Goal: Task Accomplishment & Management: Complete application form

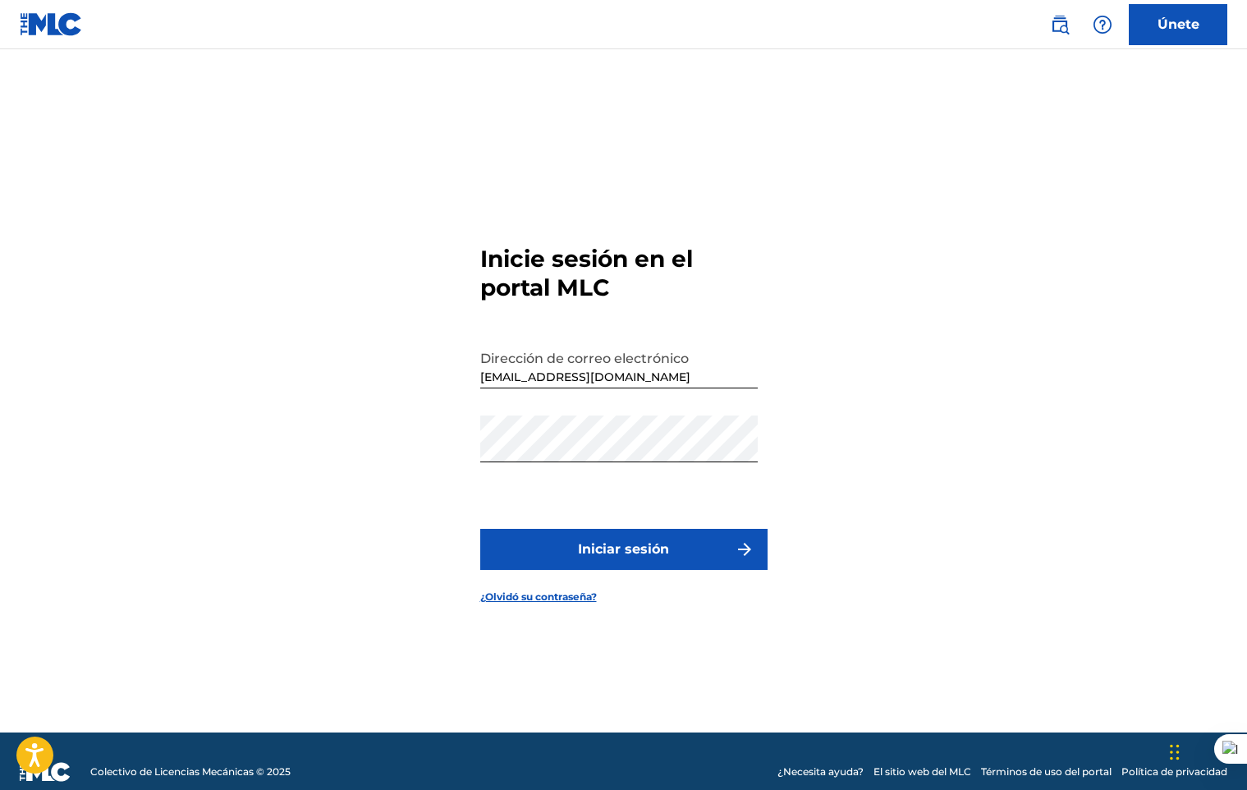
click at [1168, 30] on link "Únete" at bounding box center [1177, 24] width 98 height 41
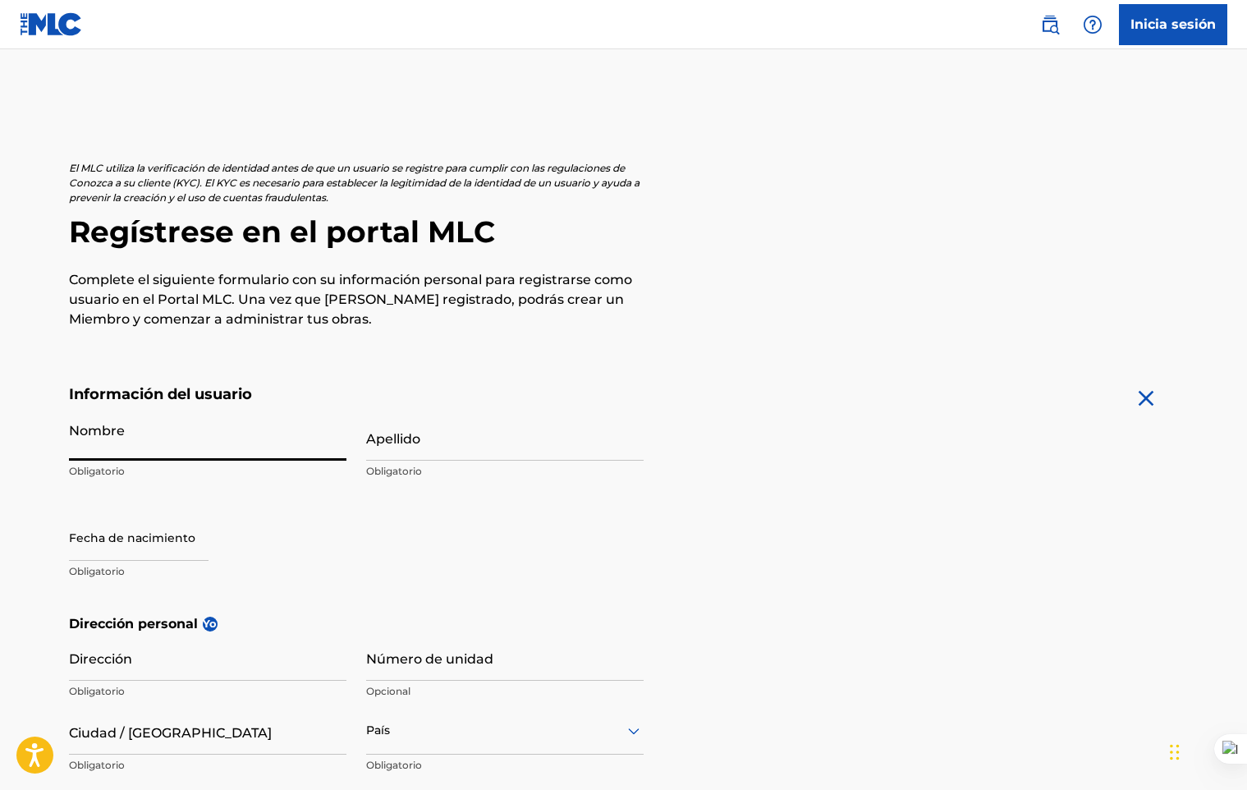
click at [170, 447] on input "Nombre" at bounding box center [207, 437] width 277 height 47
type input "TRASCENDENTAL"
type input "ENT"
type input "[GEOGRAPHIC_DATA]"
type input "240"
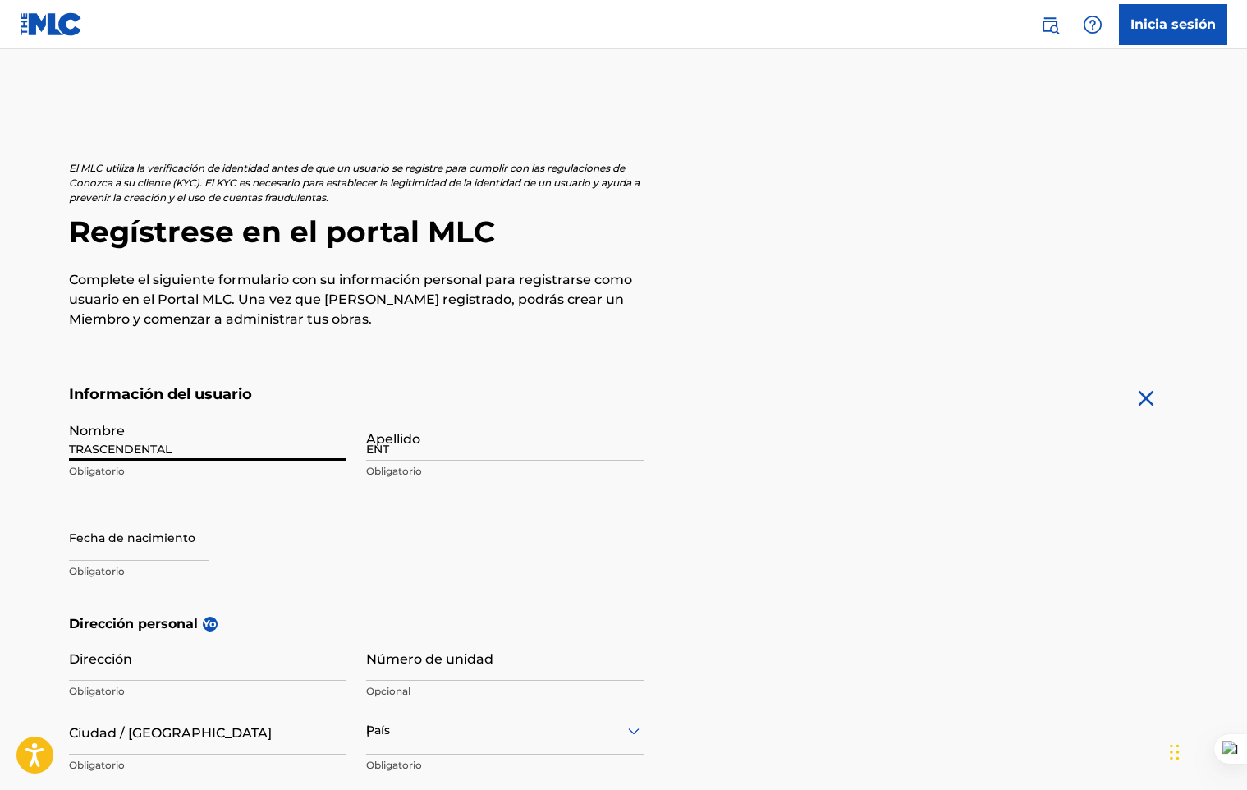
type input "555"
type input "660084"
type input "[EMAIL_ADDRESS][DOMAIN_NAME]"
type input "Sign up"
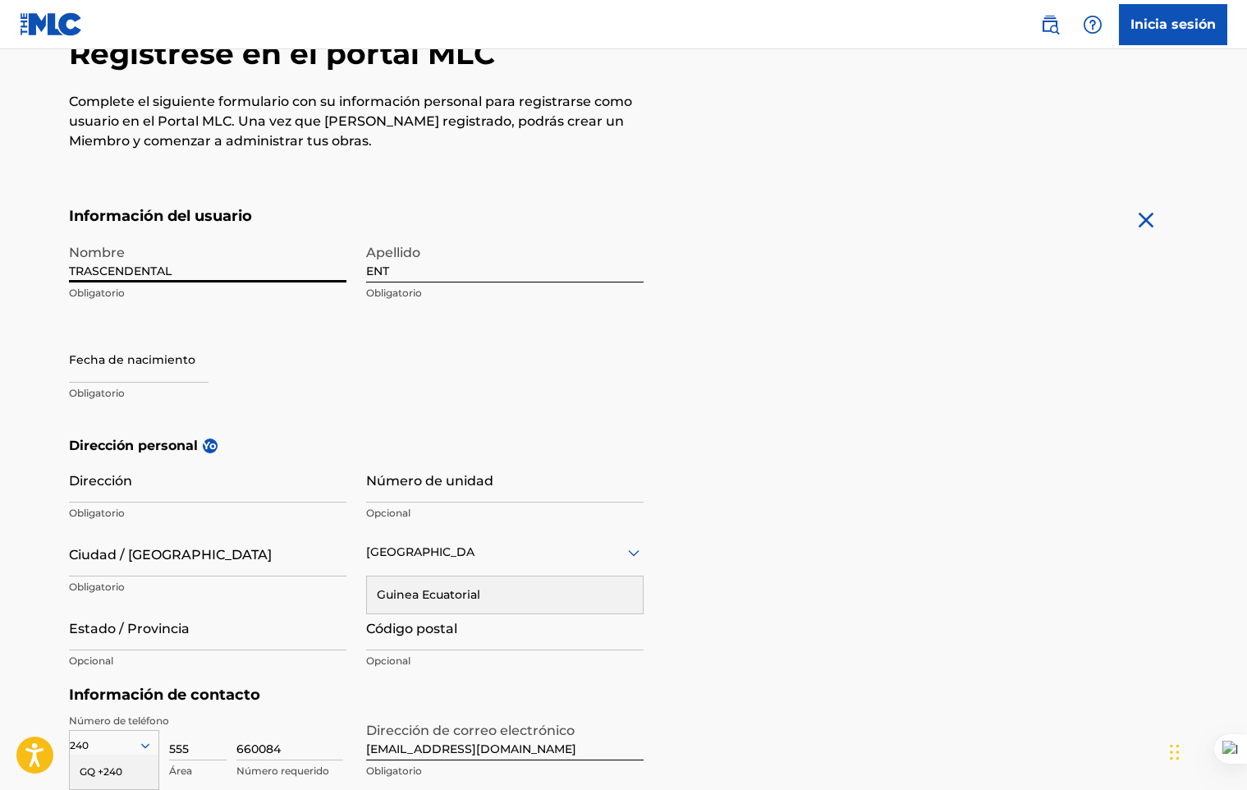
type input "[PERSON_NAME]"
type input "Bata. Litoral"
type input "[PERSON_NAME]"
type input "Bata"
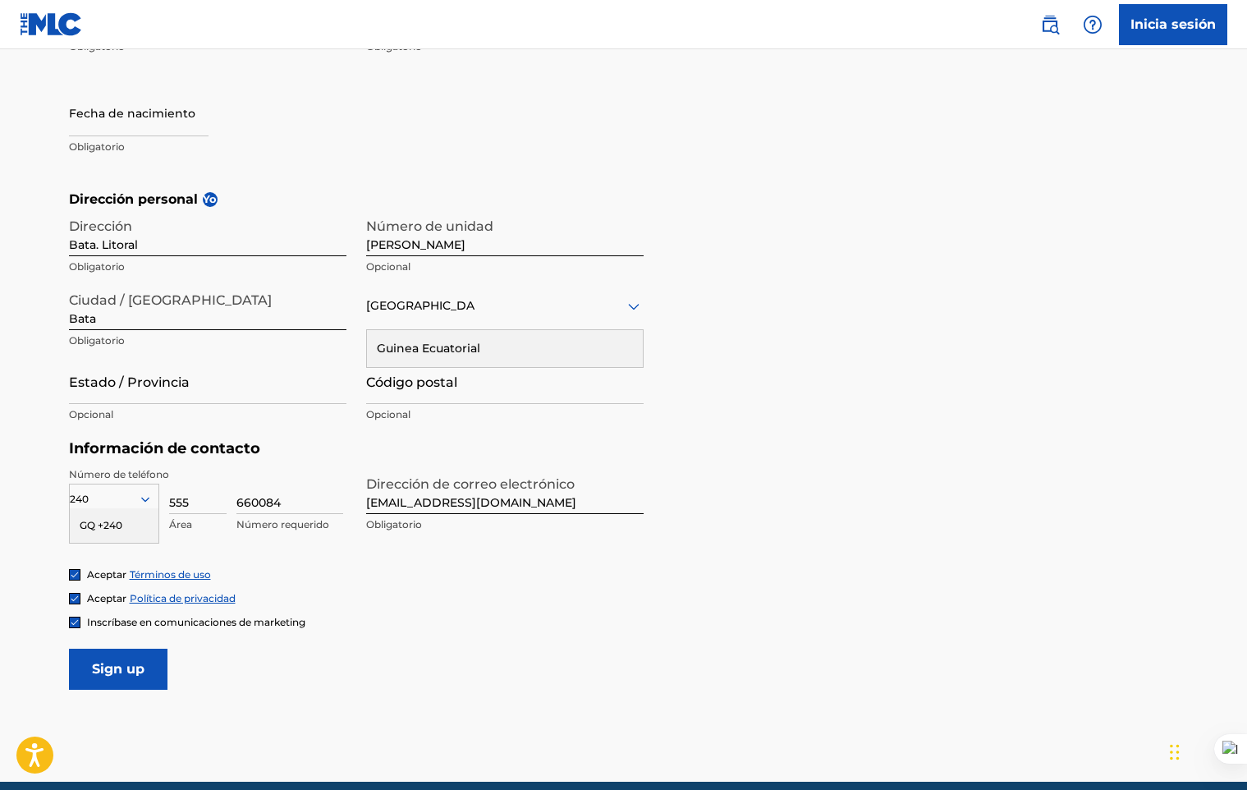
scroll to position [260, 0]
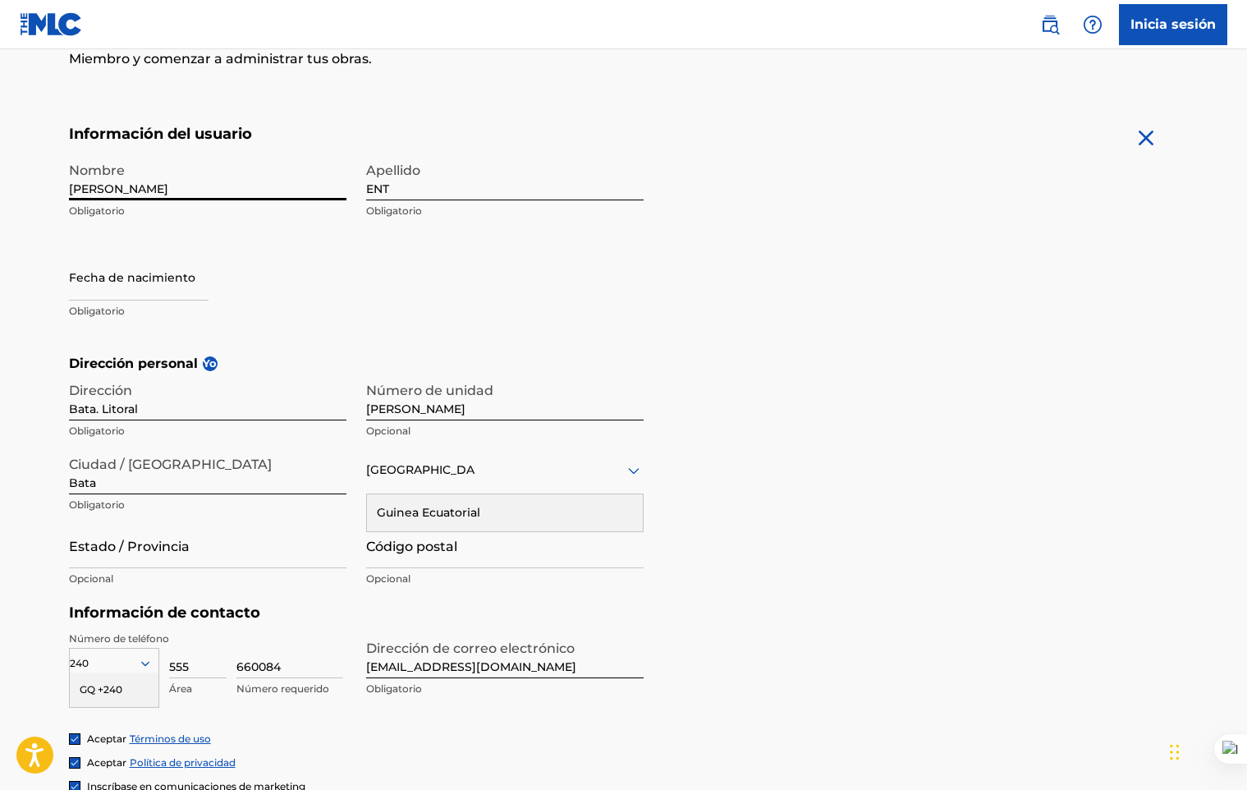
click at [176, 286] on input "text" at bounding box center [139, 277] width 140 height 47
select select "7"
select select "2025"
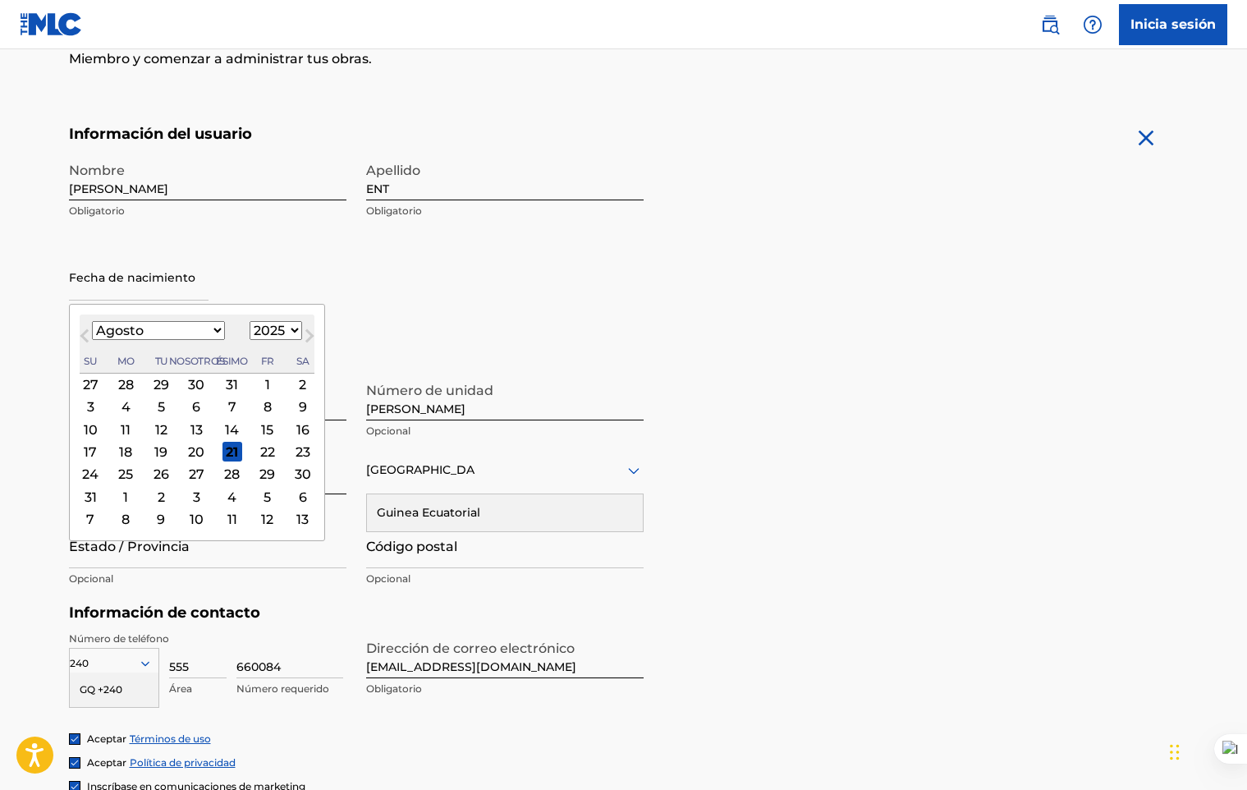
type input "Region continental"
type input "0000"
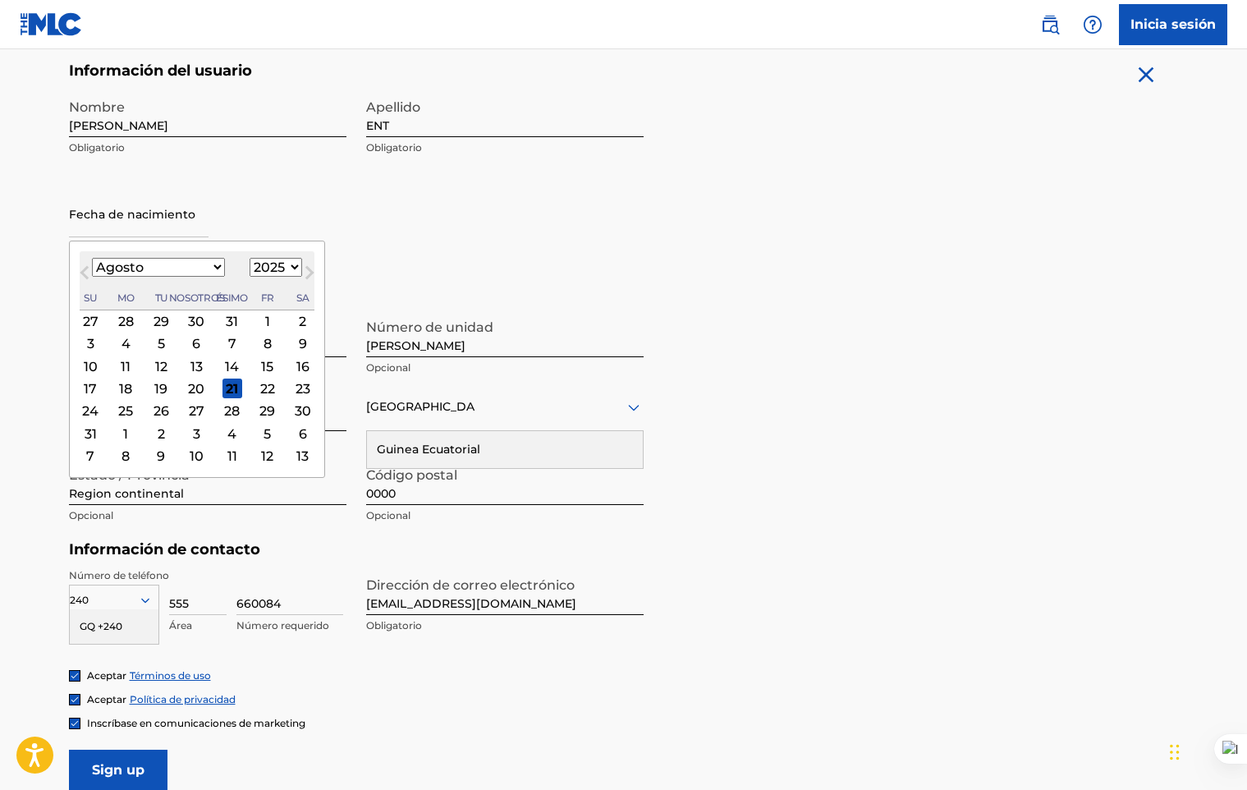
scroll to position [342, 0]
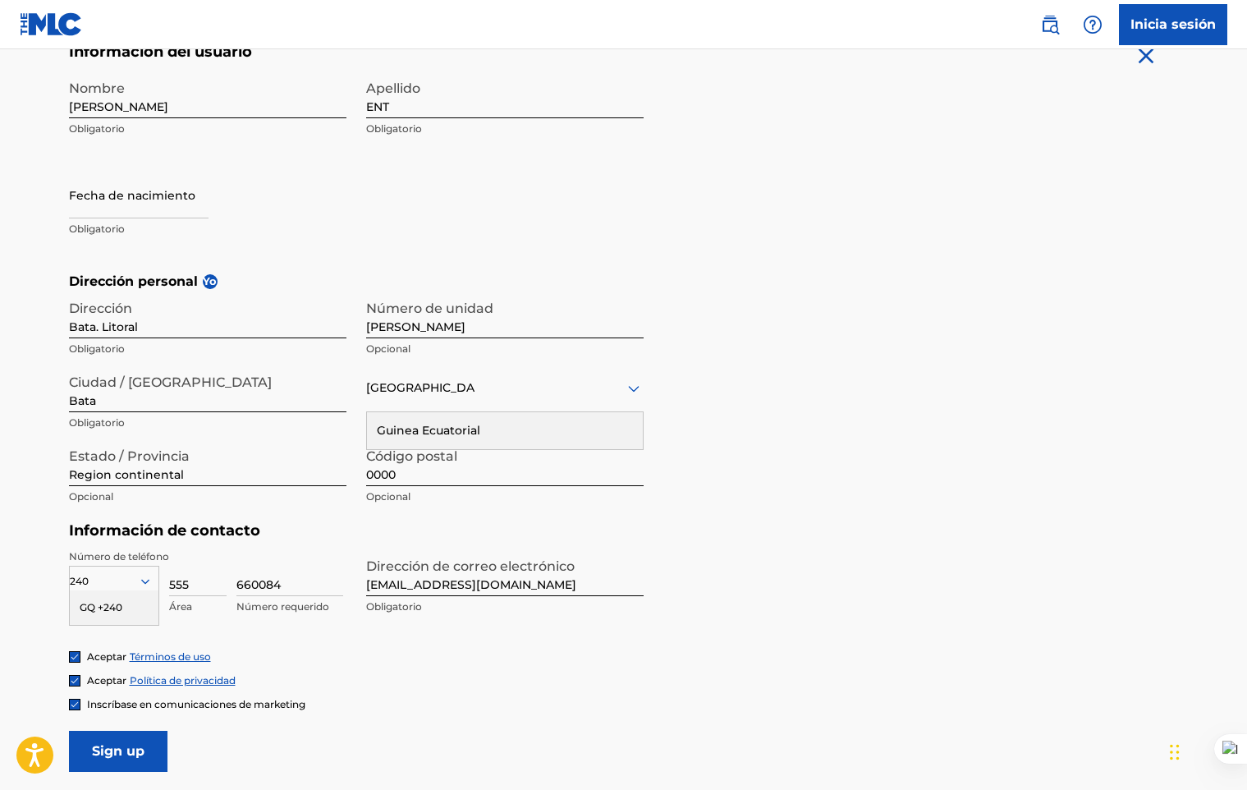
select select "7"
select select "2025"
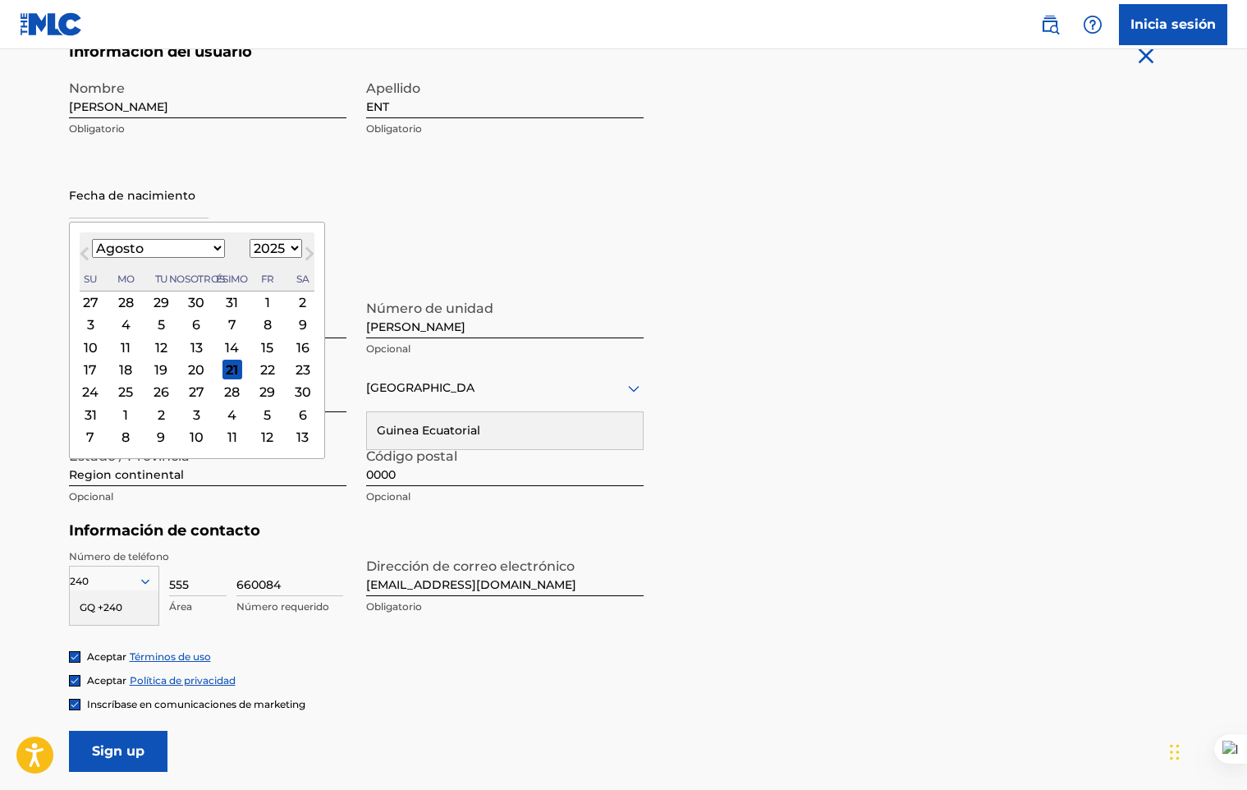
click at [190, 215] on input "text" at bounding box center [139, 195] width 140 height 47
drag, startPoint x: 167, startPoint y: 192, endPoint x: 158, endPoint y: 201, distance: 12.8
click at [166, 192] on input "text" at bounding box center [139, 195] width 140 height 47
click at [158, 201] on input "text" at bounding box center [139, 195] width 140 height 47
click at [185, 246] on select "Enero Febrero Marzo [PERSON_NAME] Junio [PERSON_NAME] Octubre Noviembre Diciemb…" at bounding box center [158, 248] width 133 height 19
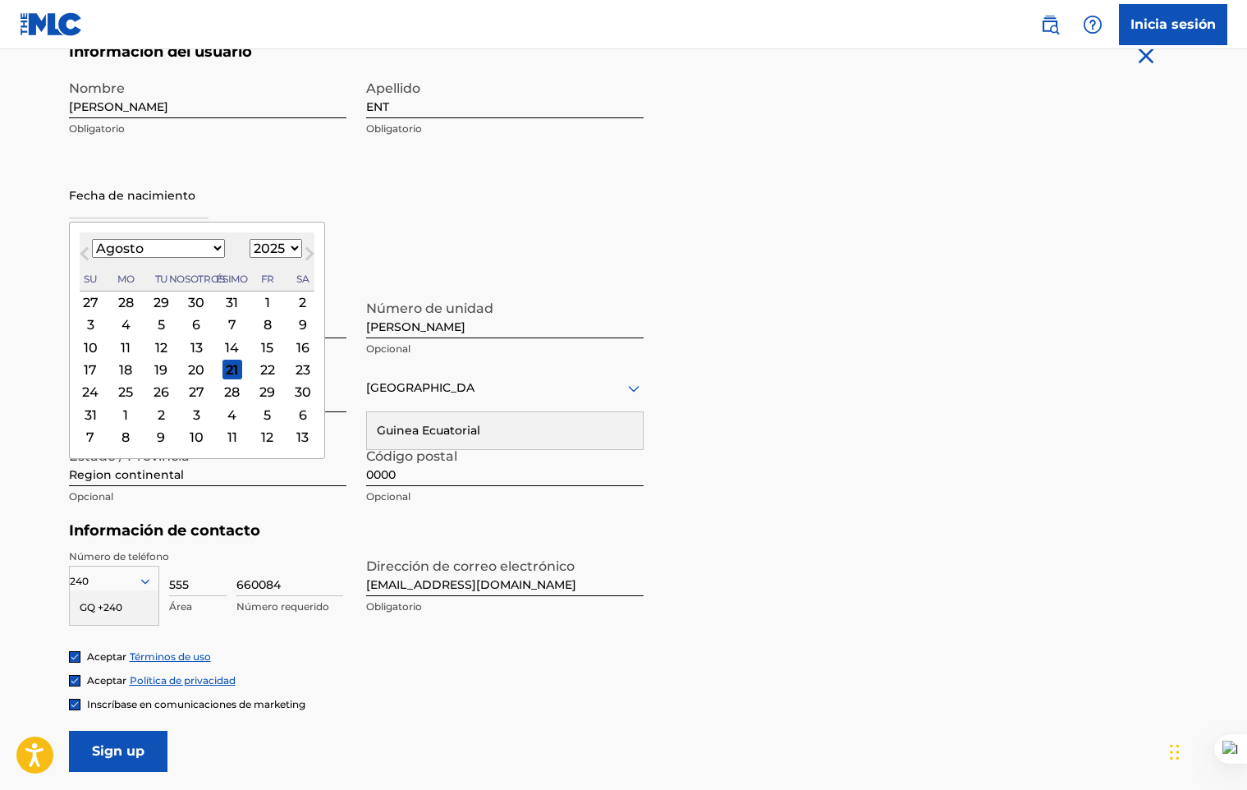
select select "4"
click at [92, 239] on select "Enero Febrero Marzo [PERSON_NAME] Junio [PERSON_NAME] Octubre Noviembre Diciemb…" at bounding box center [158, 248] width 133 height 19
click at [256, 244] on select "1900 1901 1902 1903 1904 1905 1906 1907 1908 1909 1910 1911 1912 1913 1914 1915…" at bounding box center [276, 248] width 53 height 19
select select "1997"
click at [250, 239] on select "1900 1901 1902 1903 1904 1905 1906 1907 1908 1909 1910 1911 1912 1913 1914 1915…" at bounding box center [276, 248] width 53 height 19
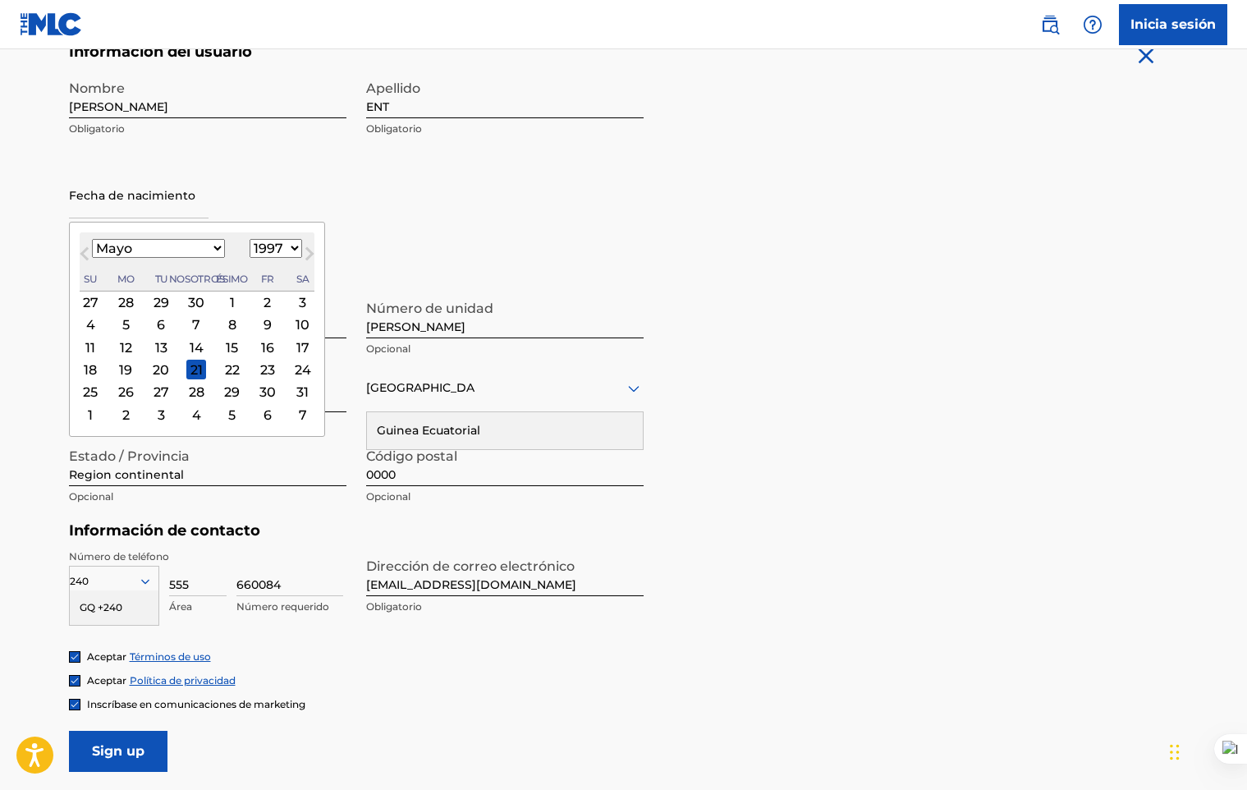
click at [258, 346] on div "16" at bounding box center [268, 347] width 20 height 20
type input "[DATE]"
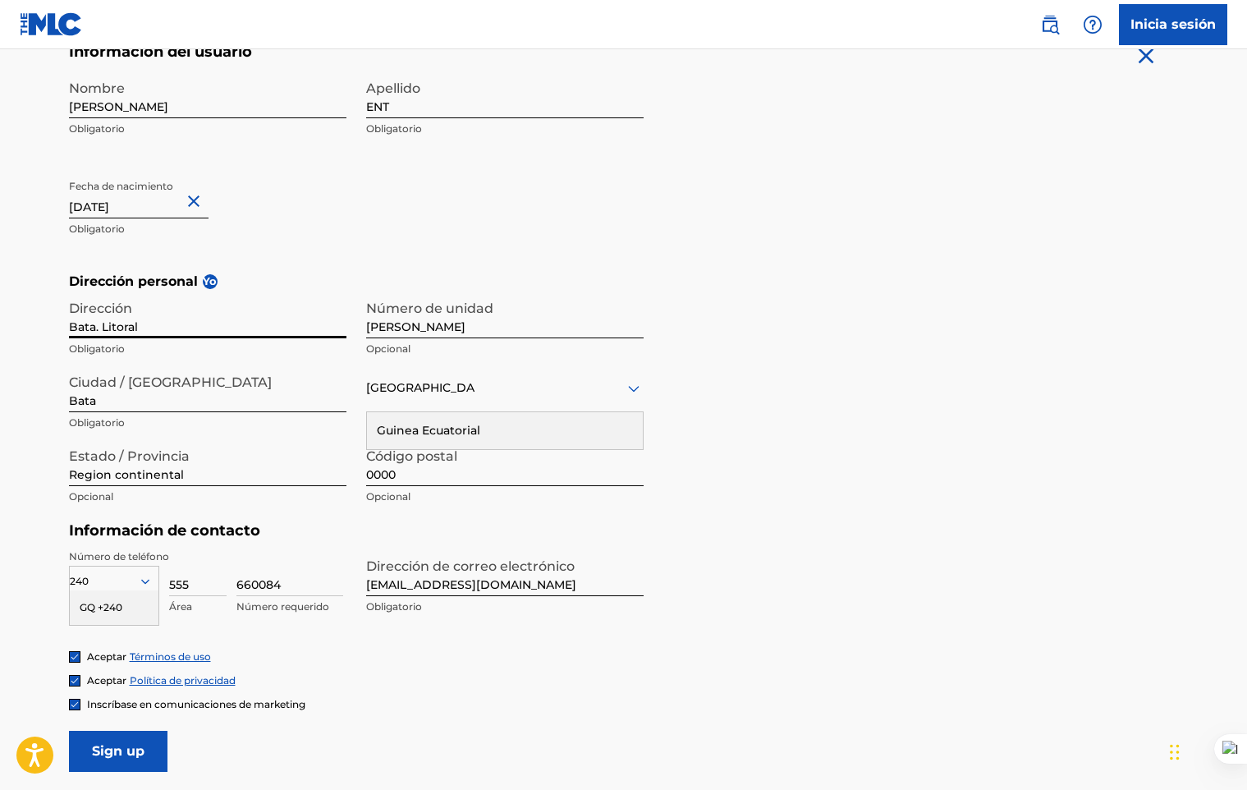
click at [204, 330] on input "Bata. Litoral" at bounding box center [207, 314] width 277 height 47
click at [712, 278] on h5 "Dirección personal Yo" at bounding box center [624, 282] width 1110 height 20
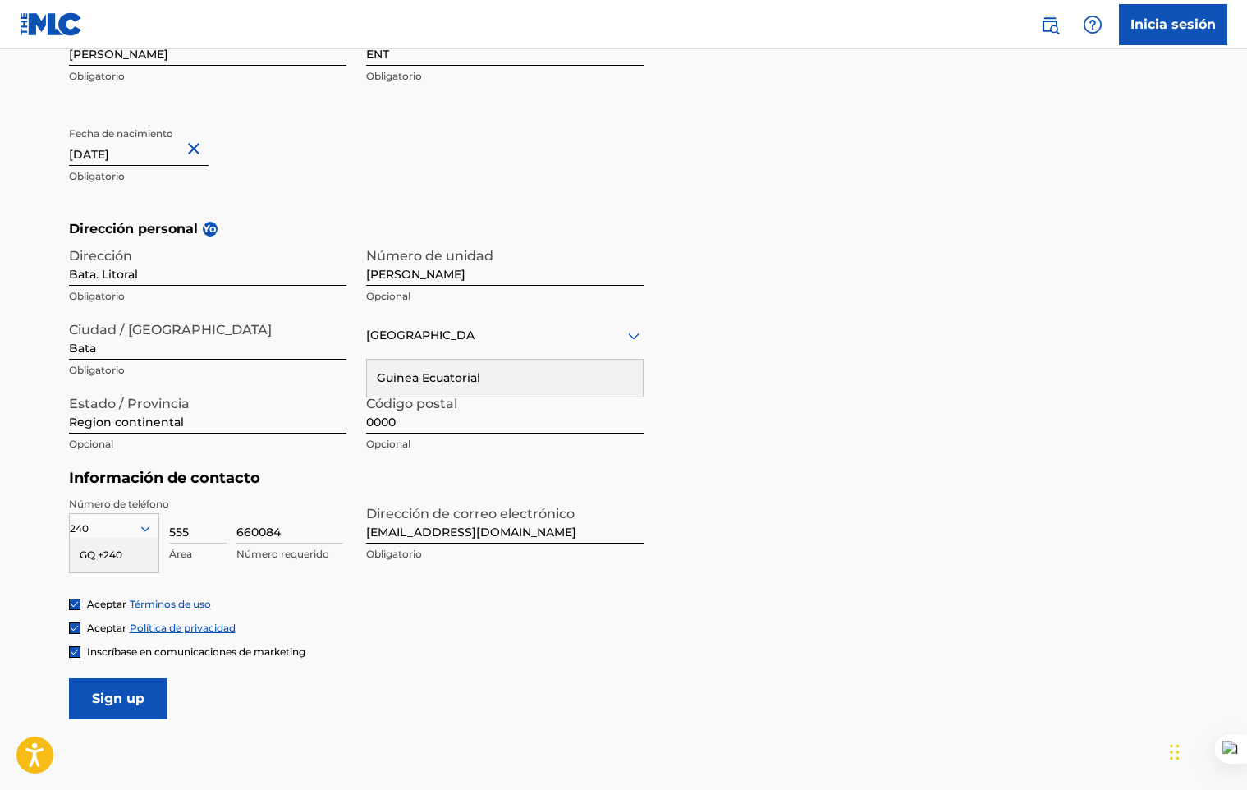
scroll to position [424, 0]
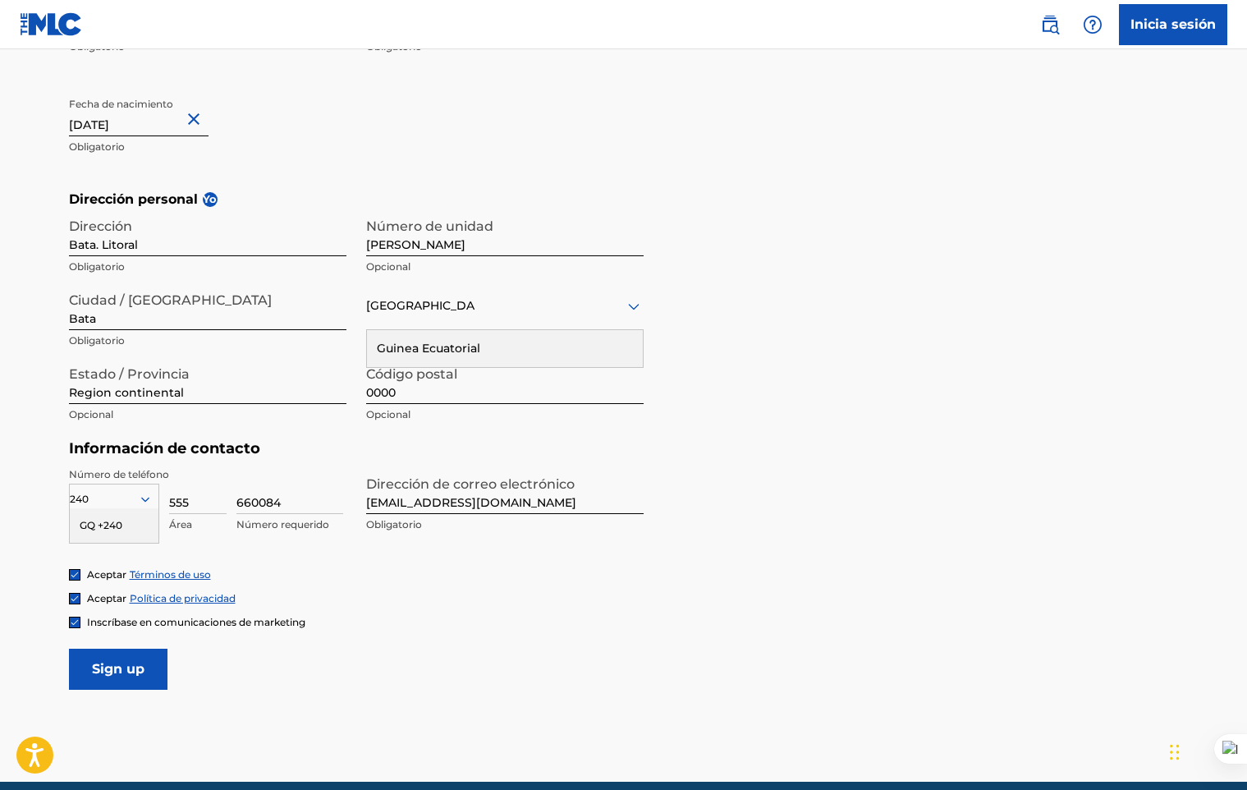
click at [263, 495] on input "660084" at bounding box center [289, 490] width 107 height 47
drag, startPoint x: 291, startPoint y: 492, endPoint x: 218, endPoint y: 498, distance: 72.5
click at [218, 498] on div "240 GQ +240 País requerido 555 Área 660084 Número requerido" at bounding box center [207, 504] width 277 height 74
type input "375418"
click at [142, 661] on input "Sign up" at bounding box center [118, 668] width 98 height 41
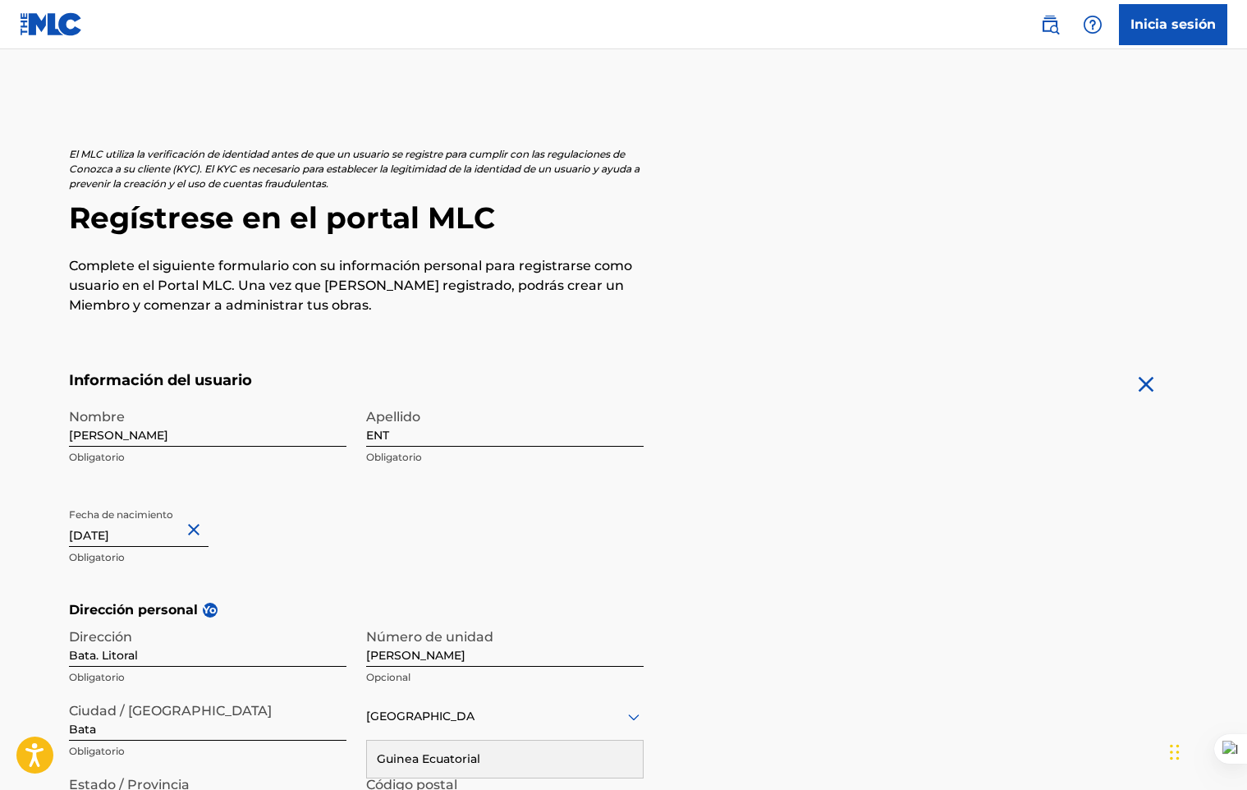
scroll to position [495, 0]
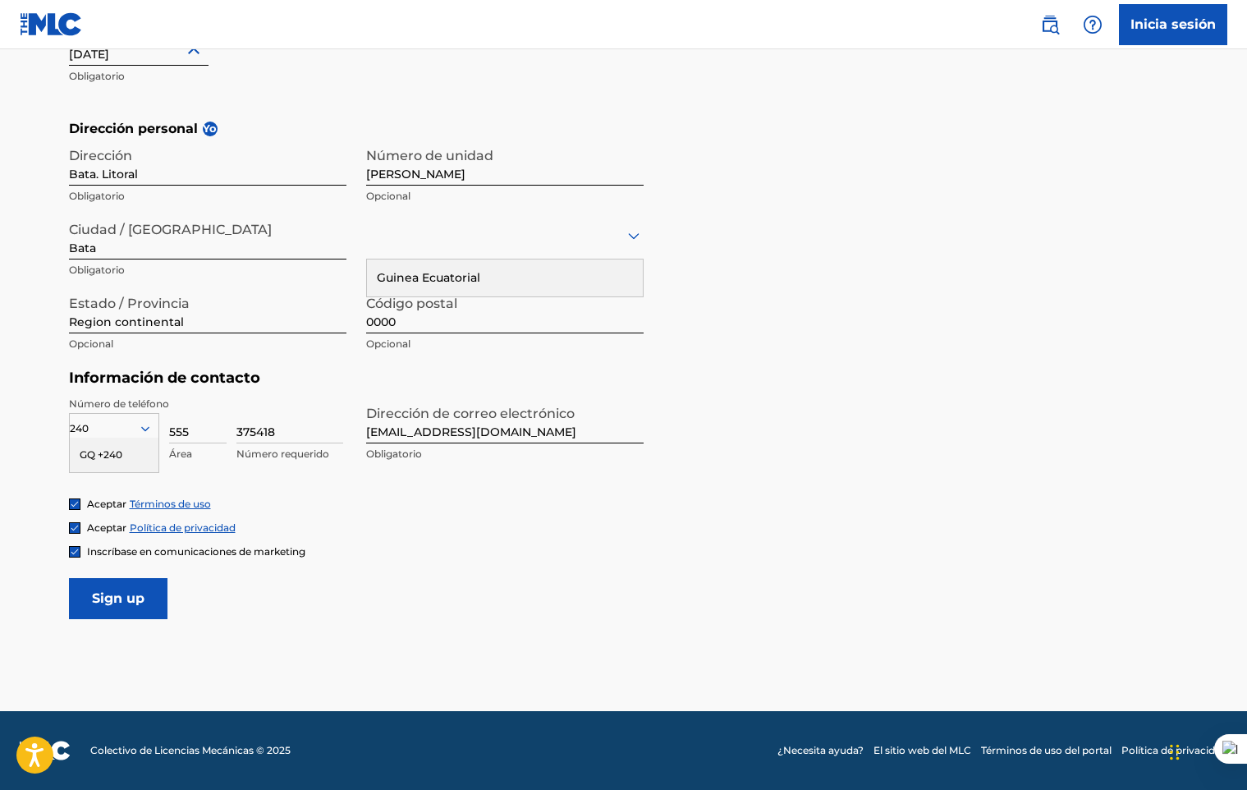
click at [114, 599] on input "Sign up" at bounding box center [118, 598] width 98 height 41
click at [407, 246] on div "País" at bounding box center [504, 236] width 277 height 47
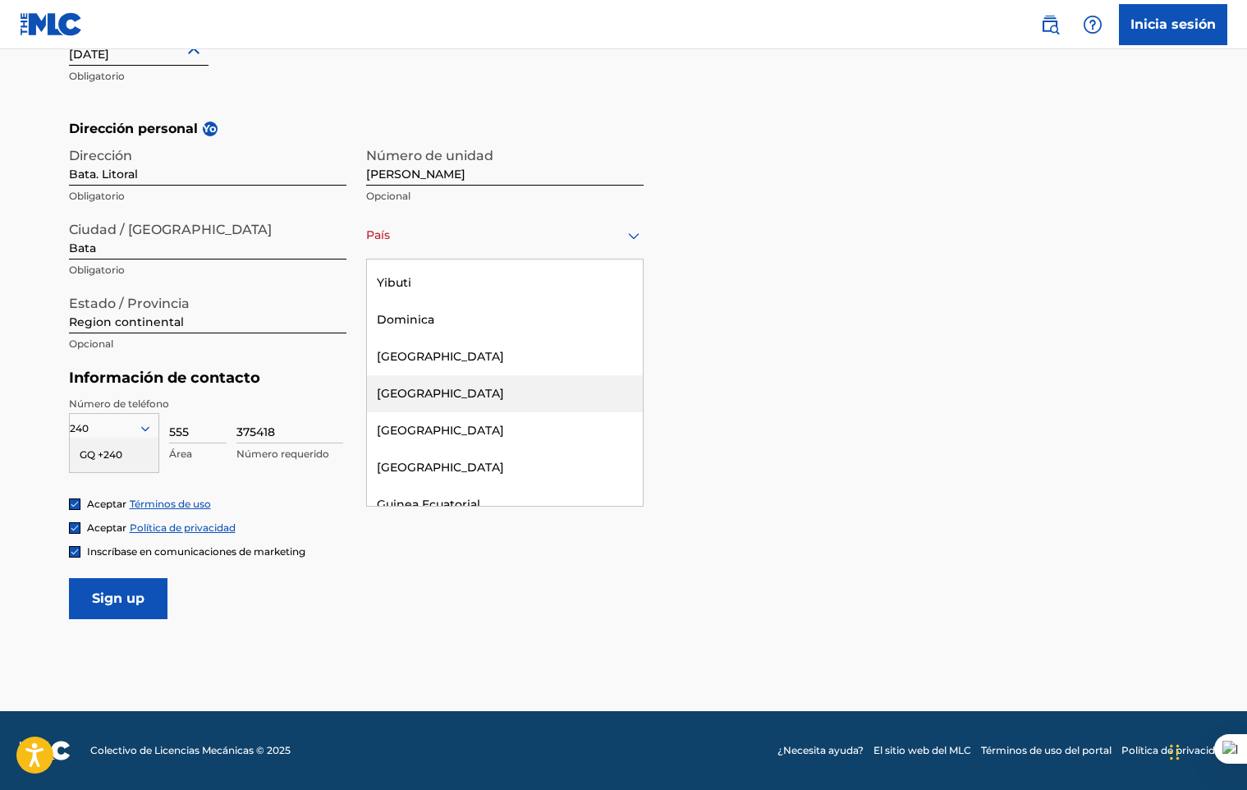
scroll to position [2052, 0]
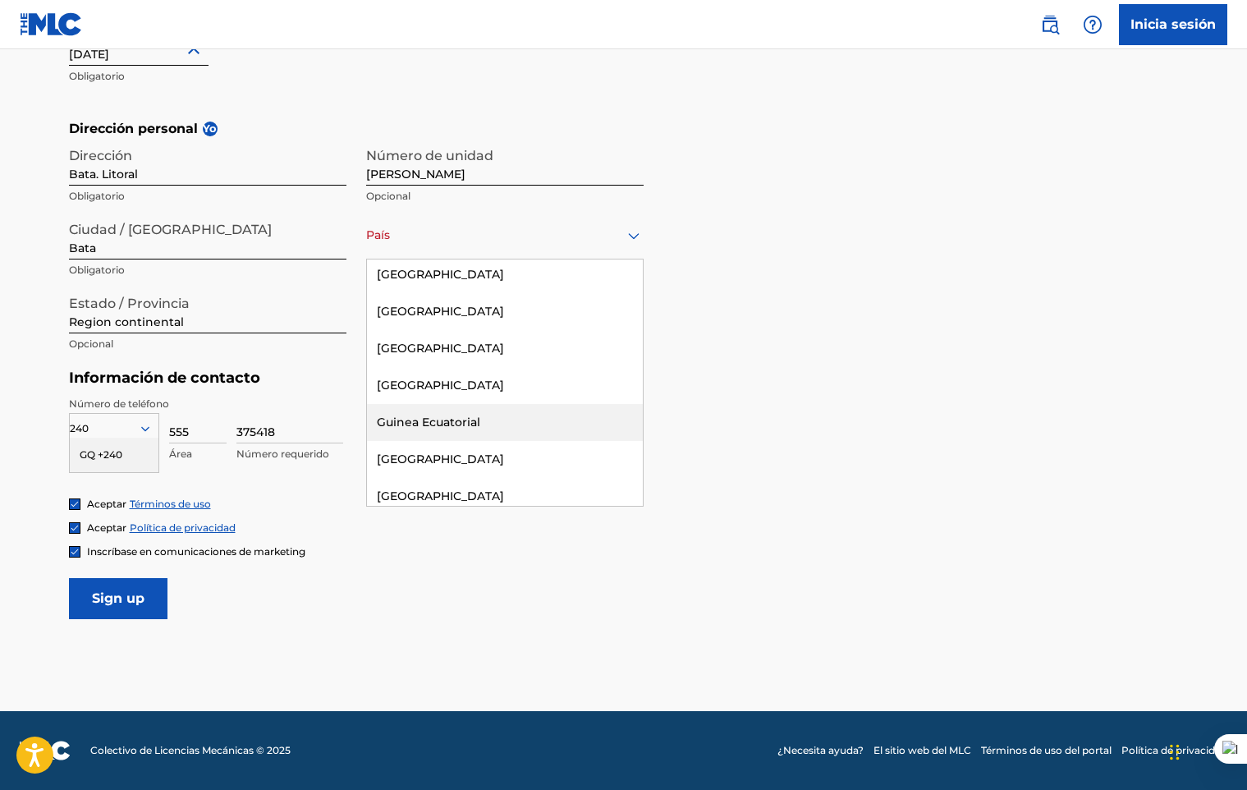
click at [431, 404] on div "Guinea Ecuatorial" at bounding box center [505, 422] width 276 height 37
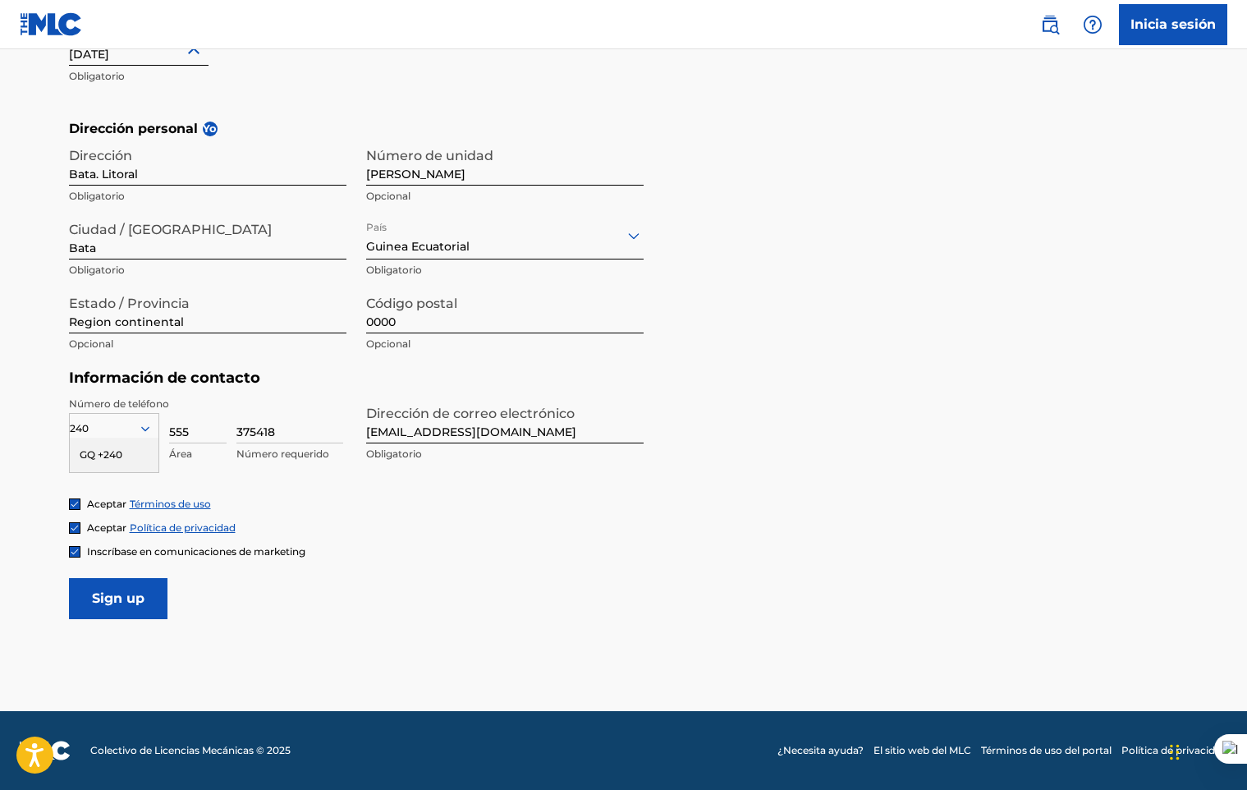
click at [132, 609] on input "Sign up" at bounding box center [118, 598] width 98 height 41
click at [133, 607] on input "Sign up" at bounding box center [118, 598] width 98 height 41
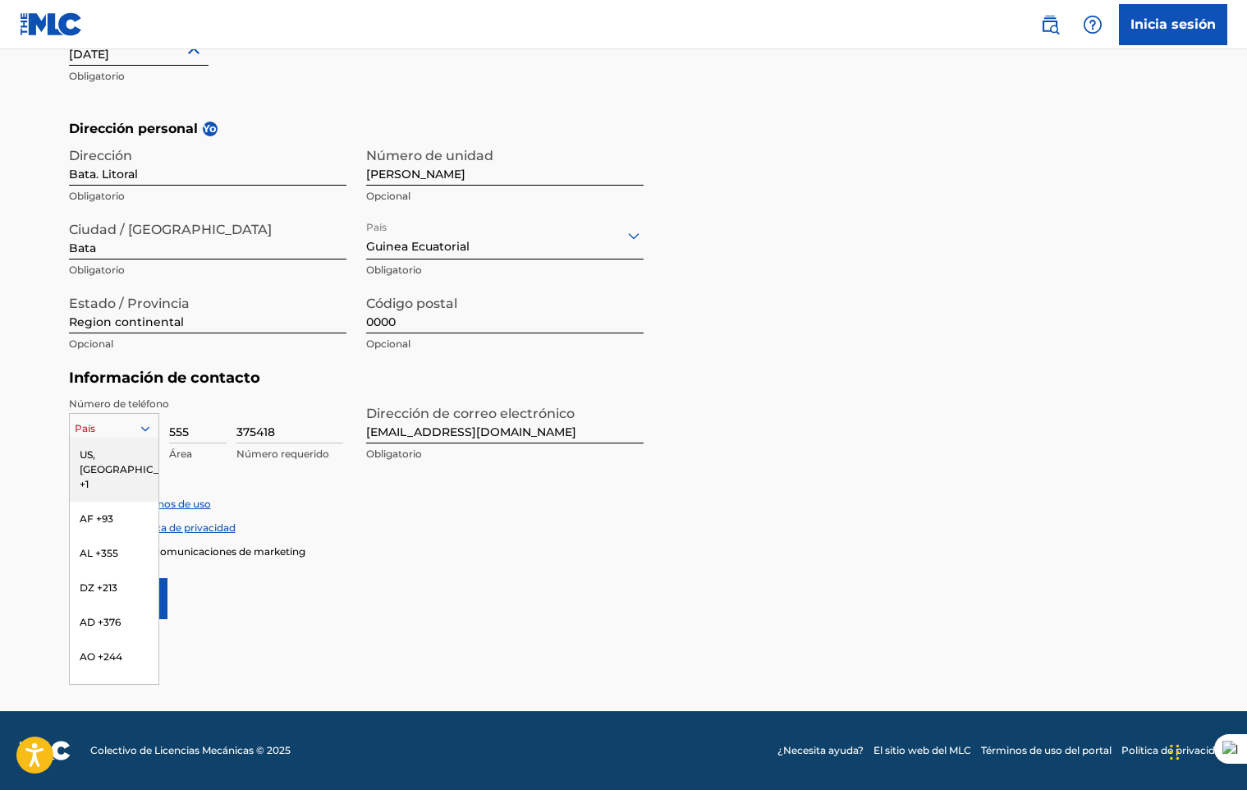
click at [147, 424] on icon at bounding box center [145, 428] width 15 height 15
click at [304, 386] on h5 "Información de contacto" at bounding box center [356, 378] width 575 height 19
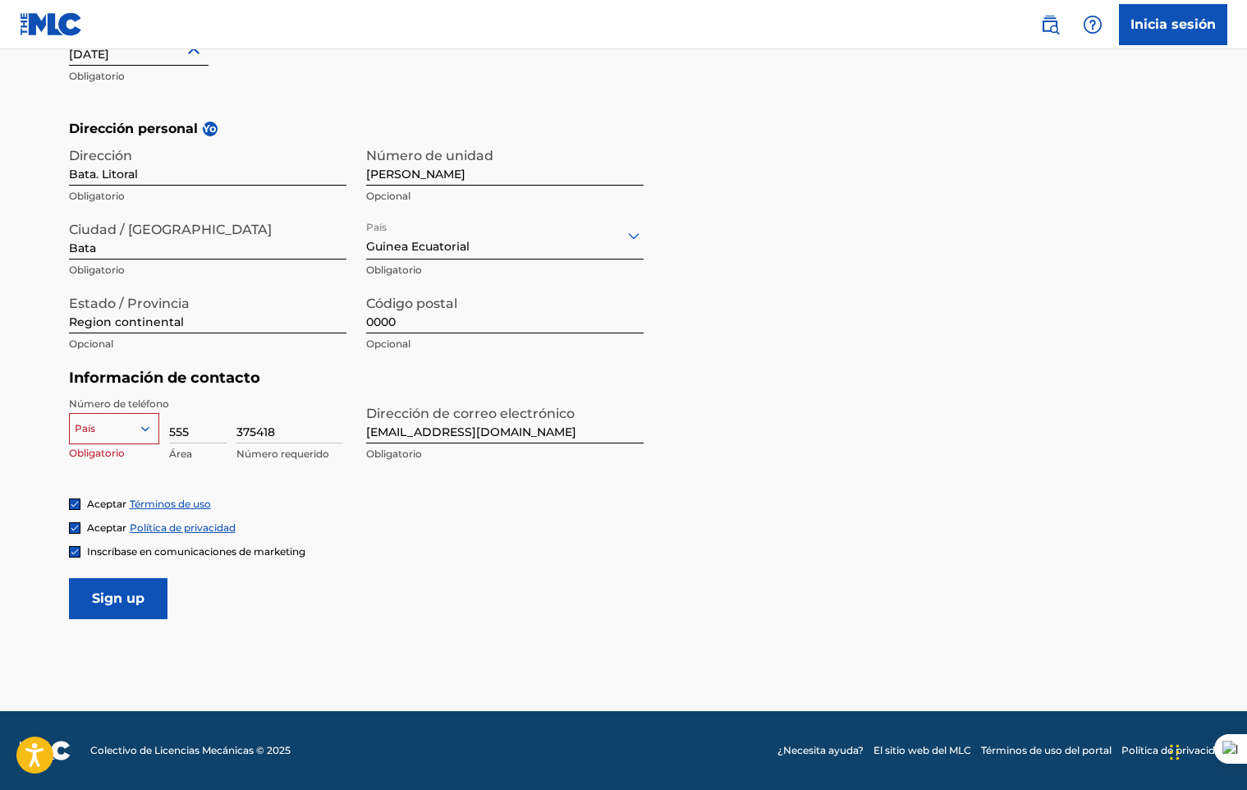
click at [103, 429] on div at bounding box center [114, 428] width 89 height 18
click at [104, 428] on div at bounding box center [114, 428] width 89 height 18
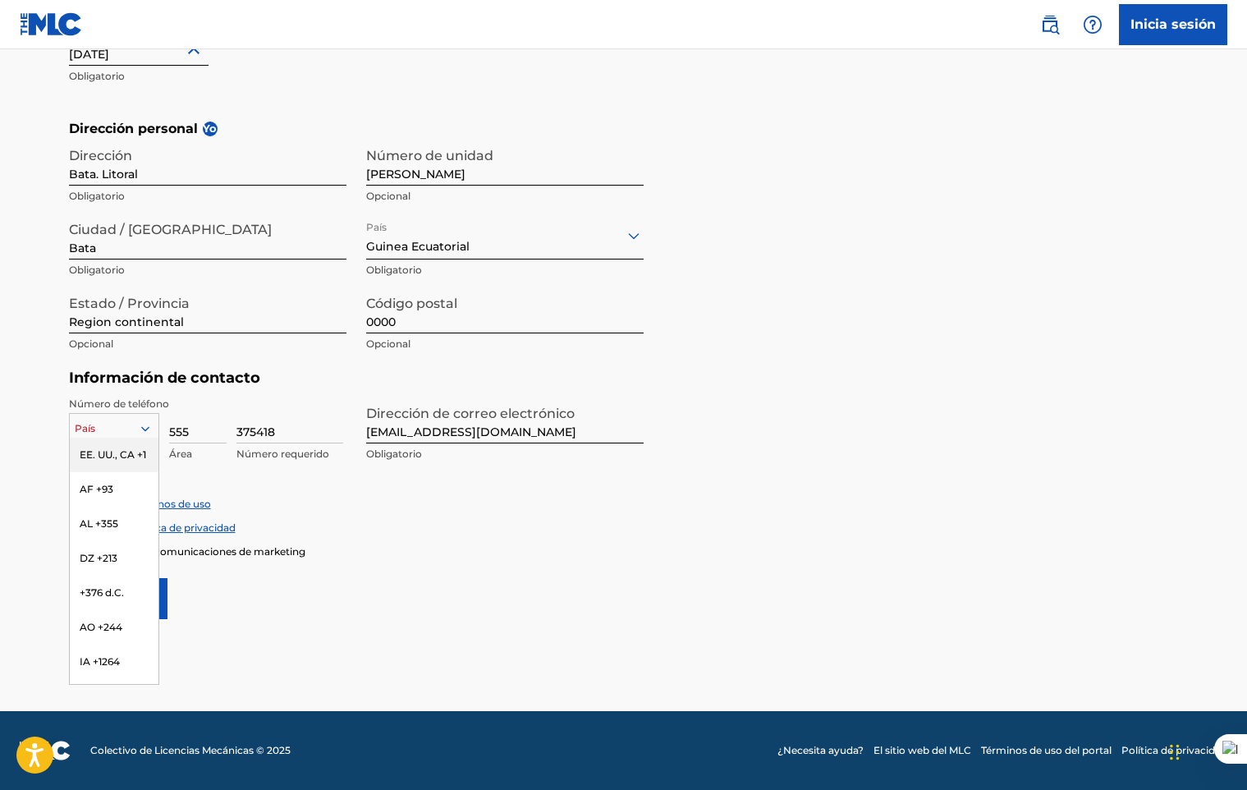
click at [104, 428] on div at bounding box center [114, 428] width 89 height 18
type input "240"
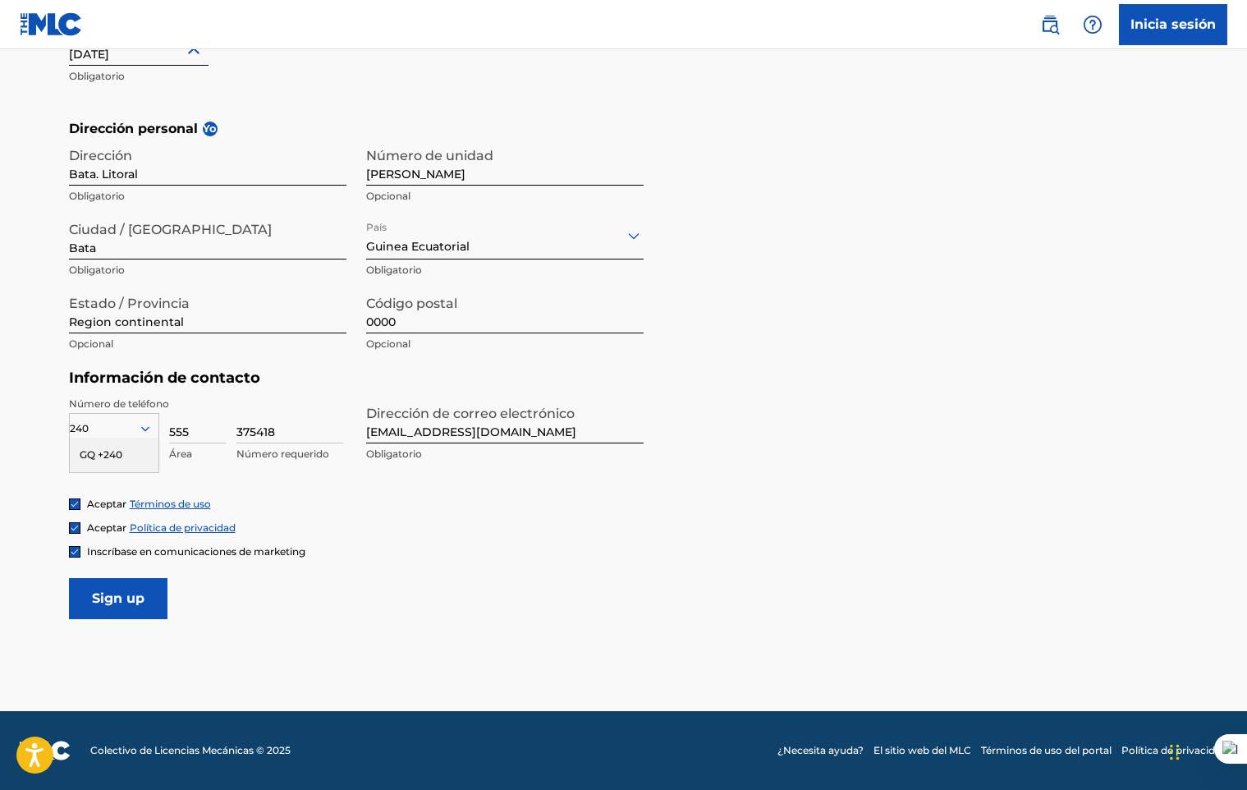
click at [106, 447] on div "GQ +240" at bounding box center [114, 454] width 89 height 34
click at [87, 588] on input "Sign up" at bounding box center [118, 598] width 98 height 41
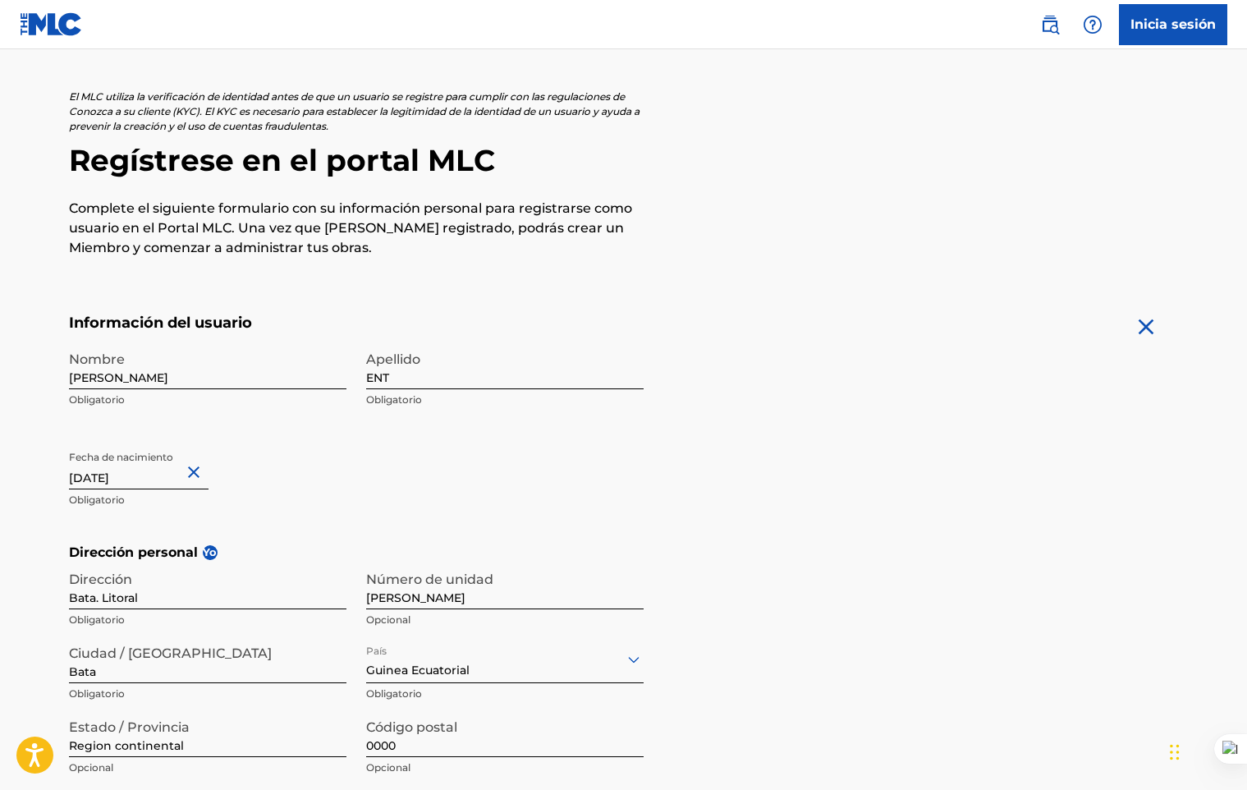
scroll to position [167, 0]
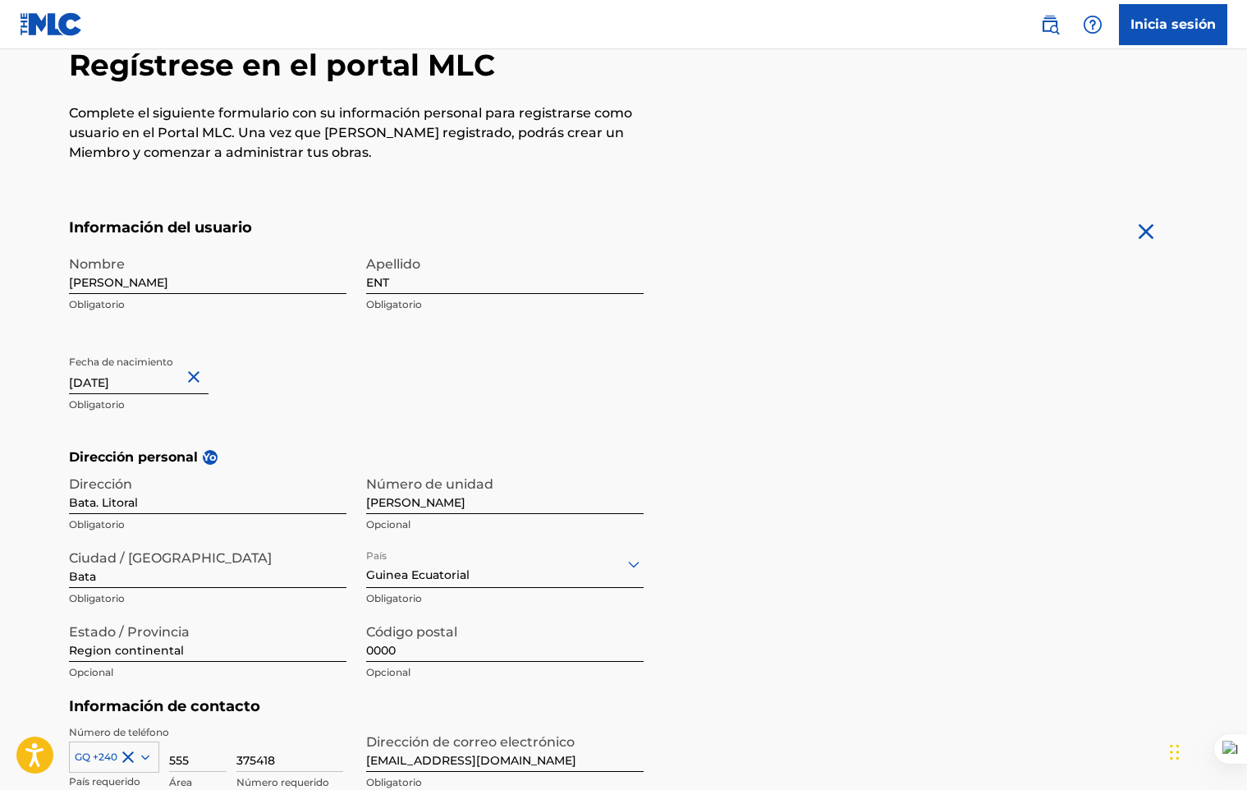
click at [205, 275] on input "[PERSON_NAME]" at bounding box center [207, 270] width 277 height 47
drag, startPoint x: 205, startPoint y: 275, endPoint x: -3, endPoint y: 292, distance: 209.2
click at [0, 292] on html "Guía del lector de pantalla de accesibilidad, comentarios e informes de problem…" at bounding box center [623, 228] width 1247 height 790
type input "TRASCENDENTAL MUSIC"
type input "[GEOGRAPHIC_DATA]"
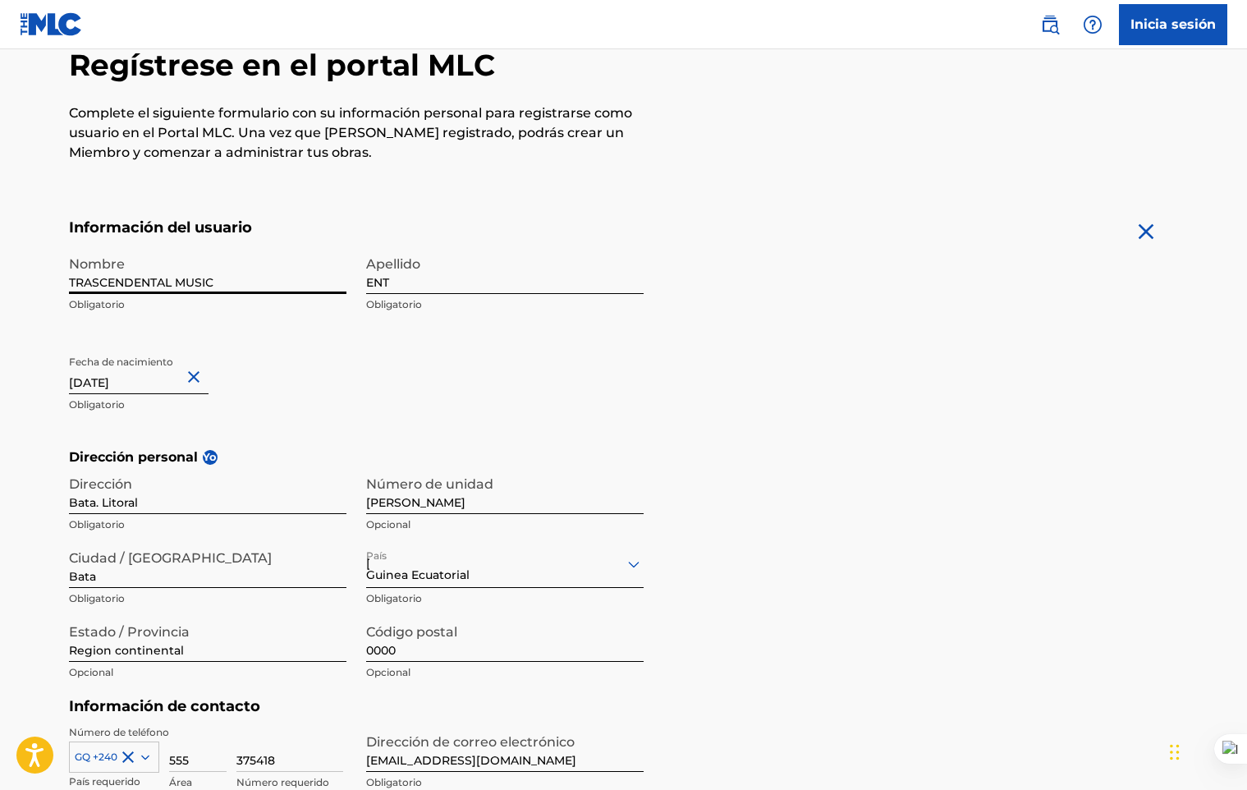
type input "240"
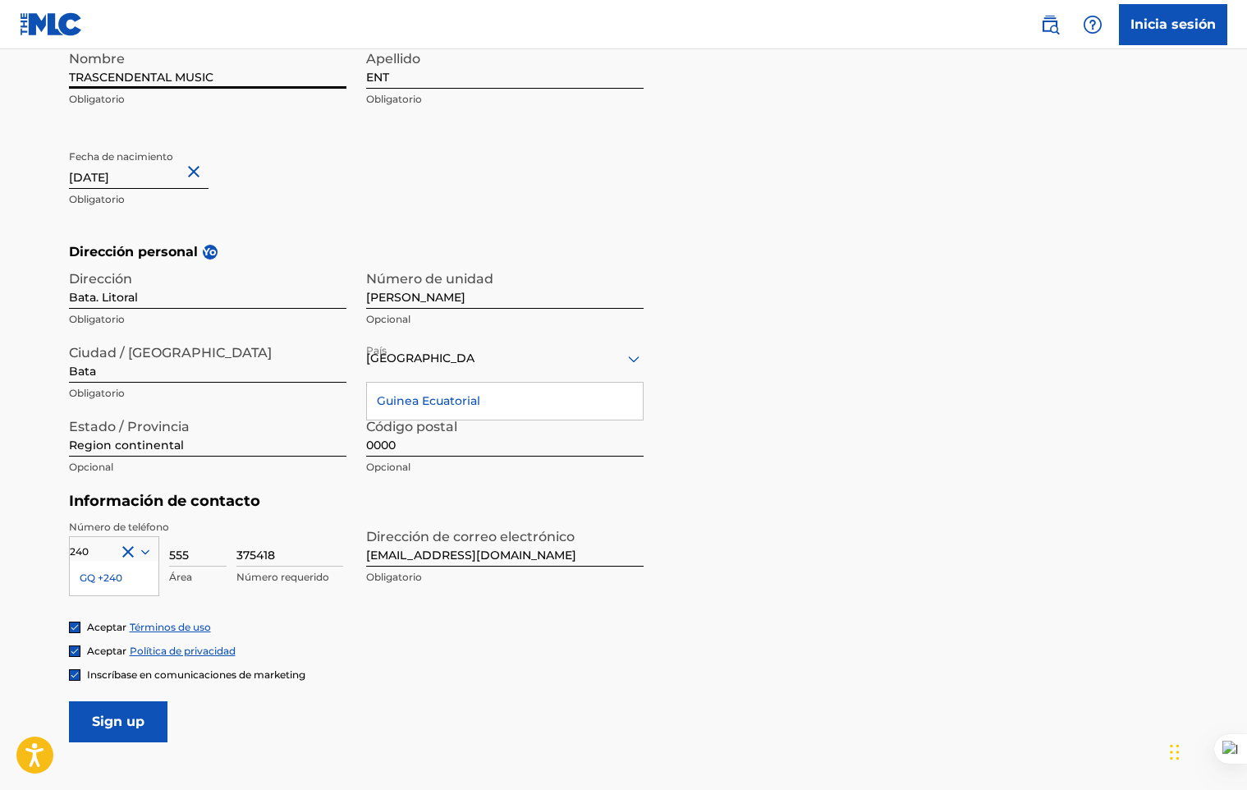
scroll to position [424, 0]
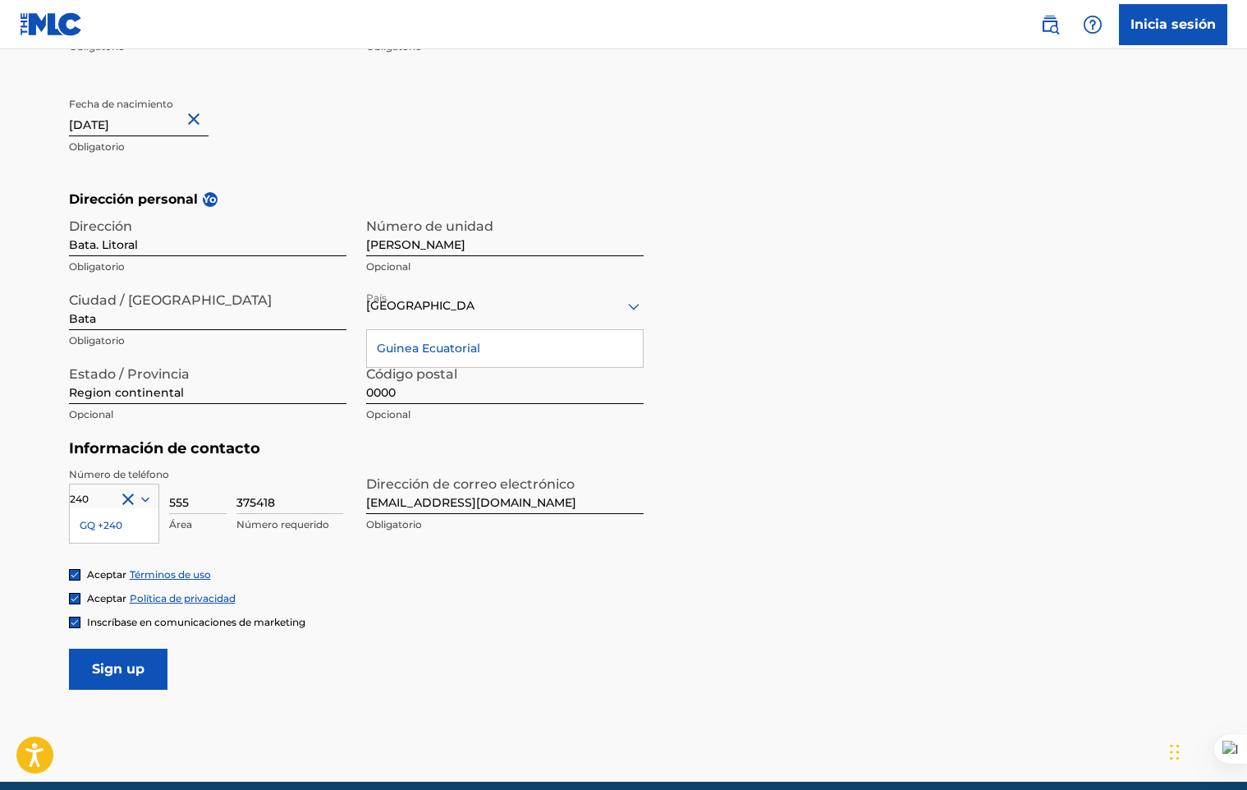
click at [856, 399] on div "Dirección personal Yo Dirección Bata. Litoral Obligatorio Número de unidad [PER…" at bounding box center [624, 315] width 1110 height 250
click at [141, 674] on input "Sign up" at bounding box center [118, 668] width 98 height 41
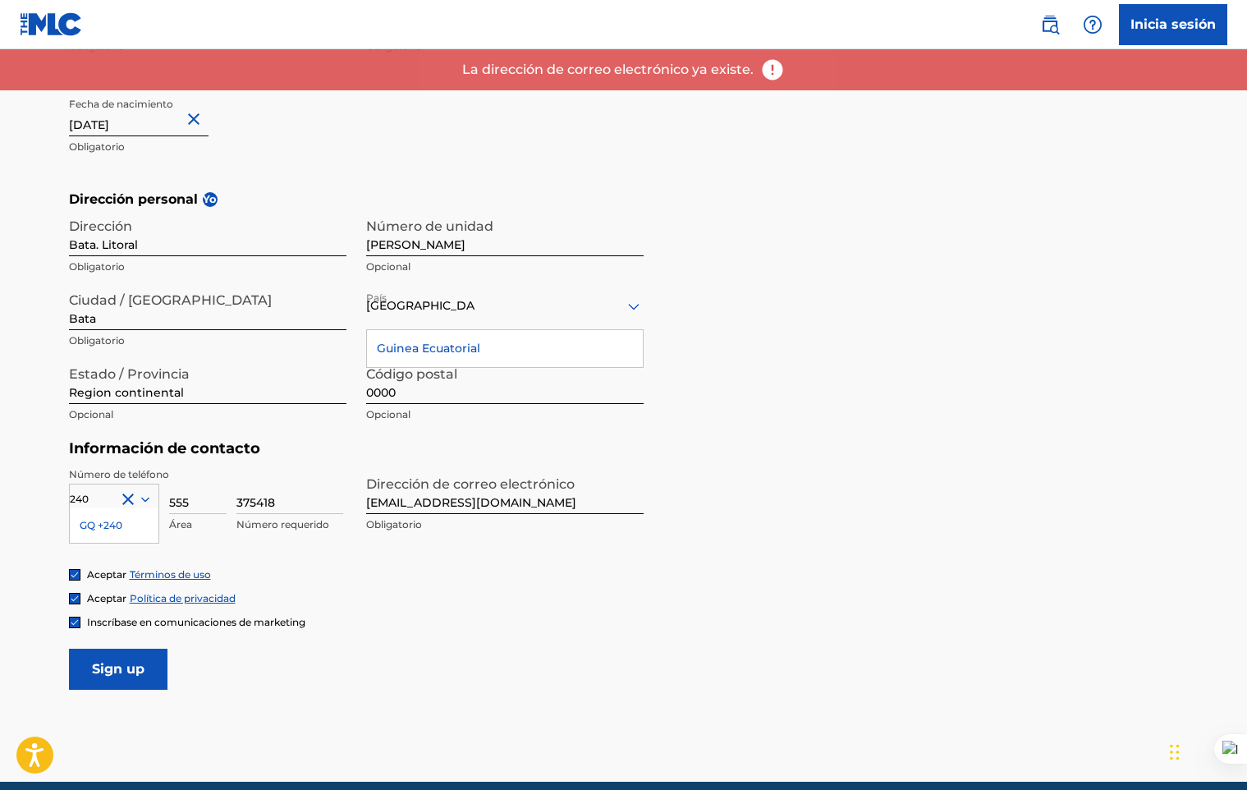
click at [1170, 20] on link "Inicia sesión" at bounding box center [1173, 24] width 108 height 41
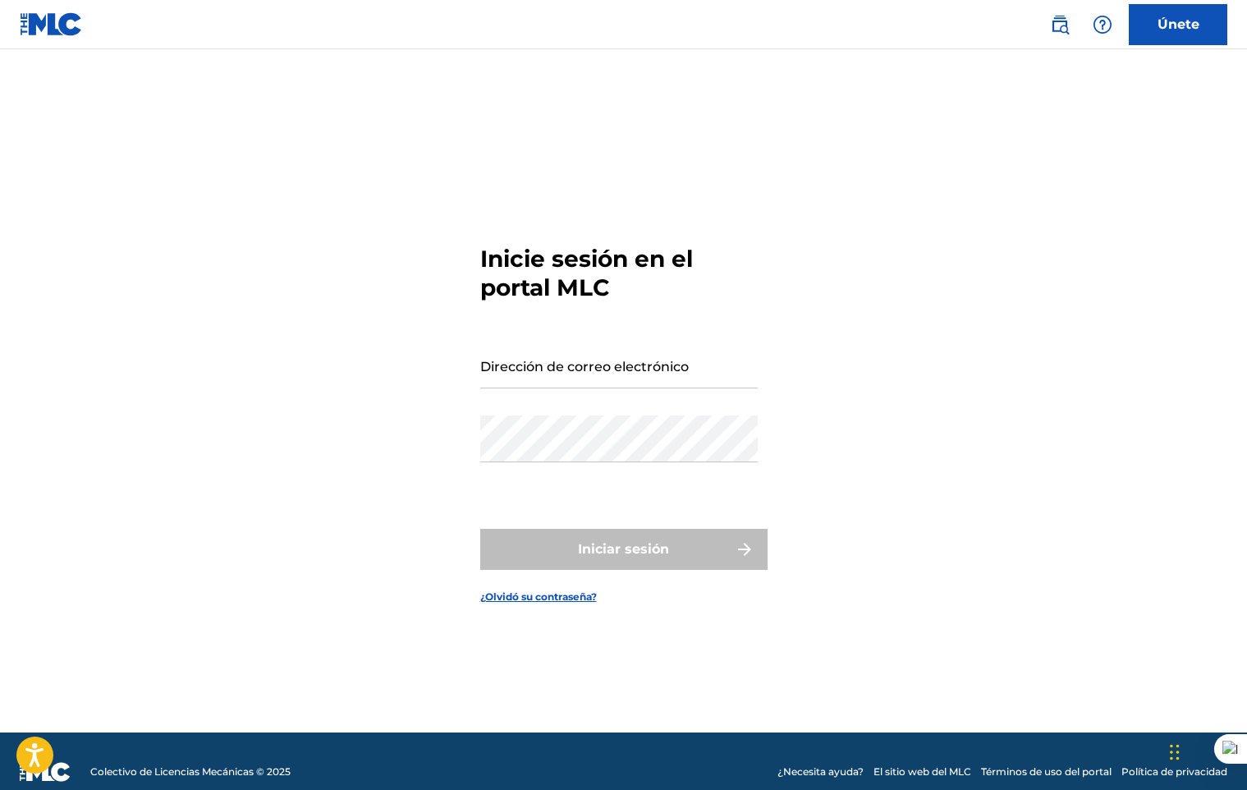
click at [529, 391] on div "Dirección de correo electrónico" at bounding box center [618, 378] width 277 height 74
click at [538, 374] on input "Dirección de correo electrónico" at bounding box center [618, 364] width 277 height 47
click at [625, 376] on input "Dirección de correo electrónico" at bounding box center [618, 364] width 277 height 47
type input "[EMAIL_ADDRESS][DOMAIN_NAME]"
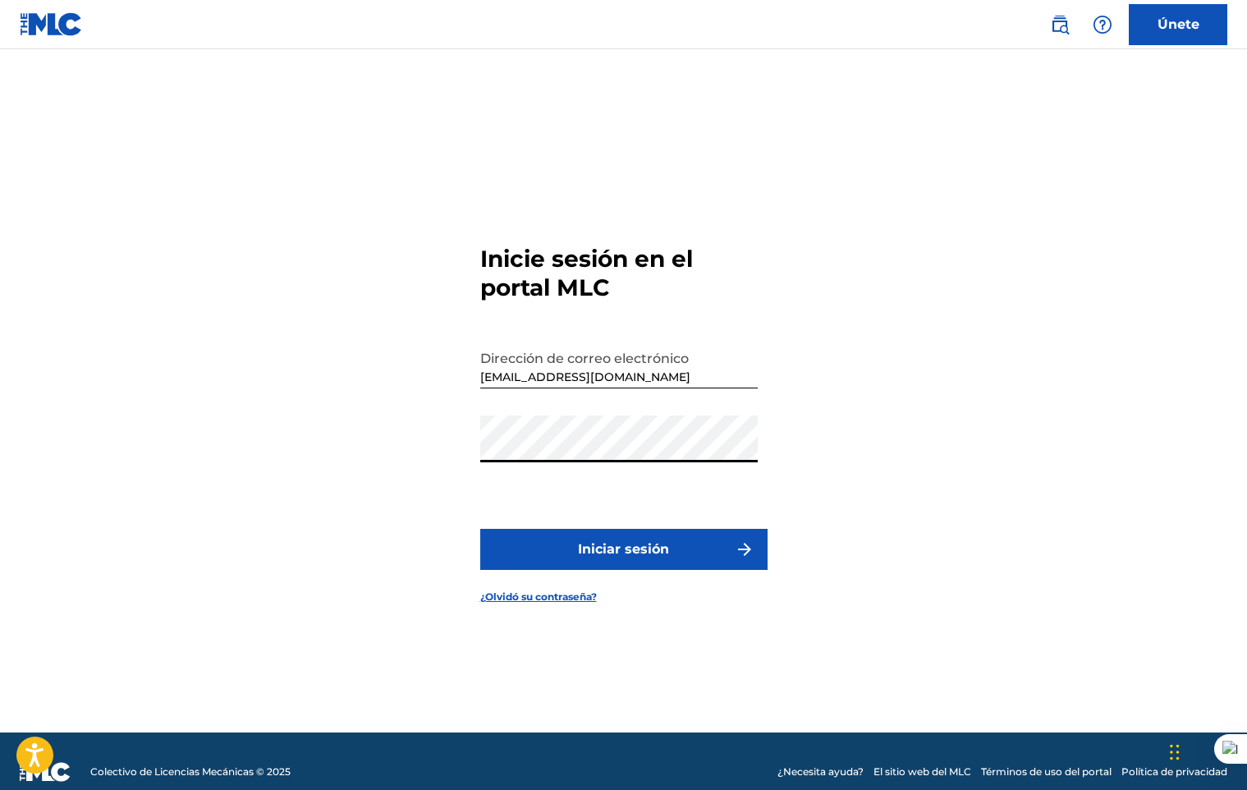
click at [575, 533] on button "Iniciar sesión" at bounding box center [623, 549] width 287 height 41
click at [1156, 23] on link "Únete" at bounding box center [1177, 24] width 98 height 41
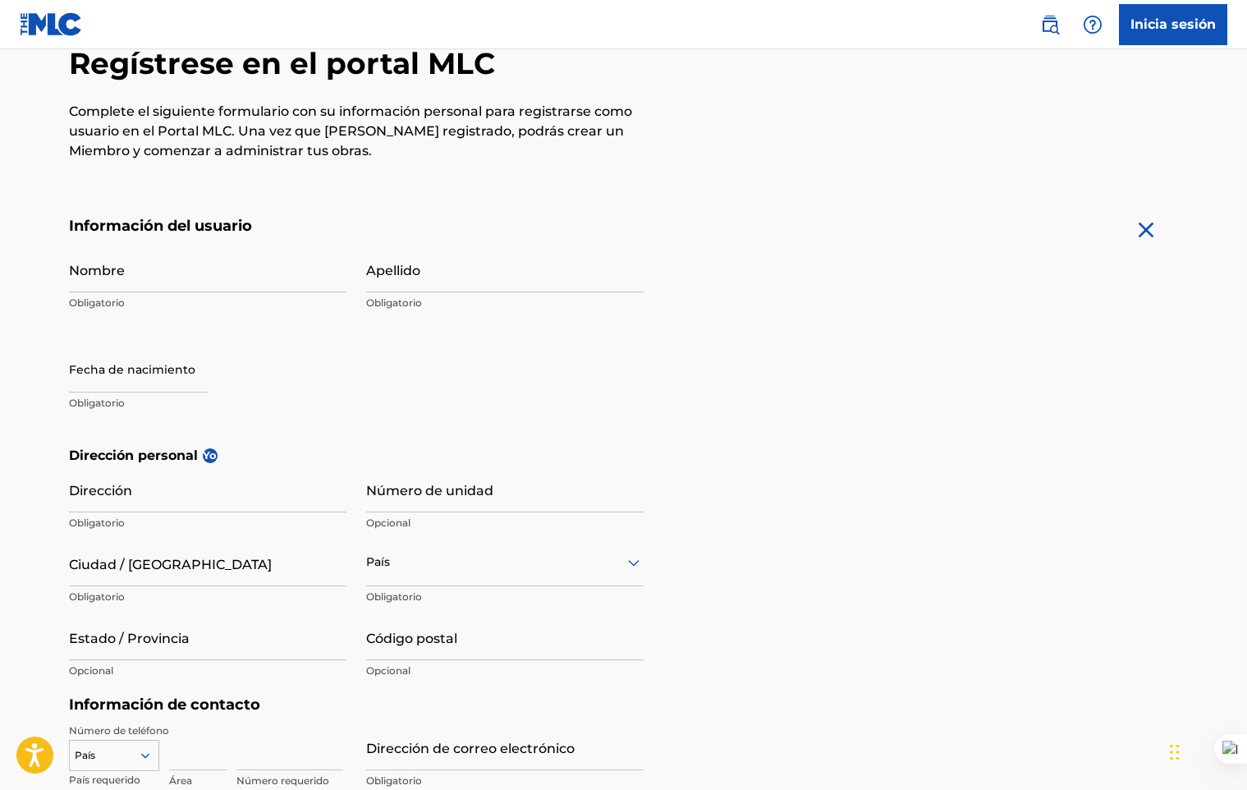
scroll to position [328, 0]
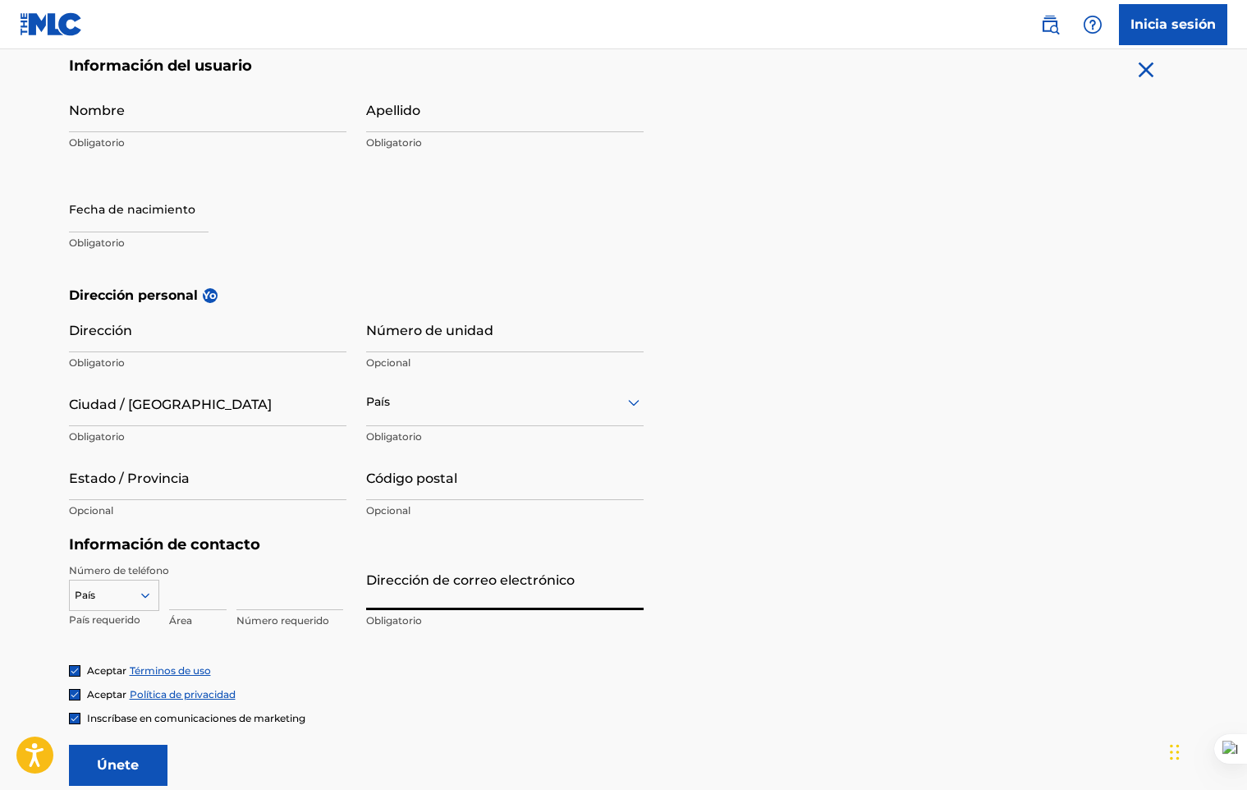
click at [498, 596] on input "Dirección de correo electrónico" at bounding box center [504, 586] width 277 height 47
type input "[EMAIL_ADDRESS][DOMAIN_NAME]"
type input "[PERSON_NAME]"
type input "Bata"
type input "Region continental"
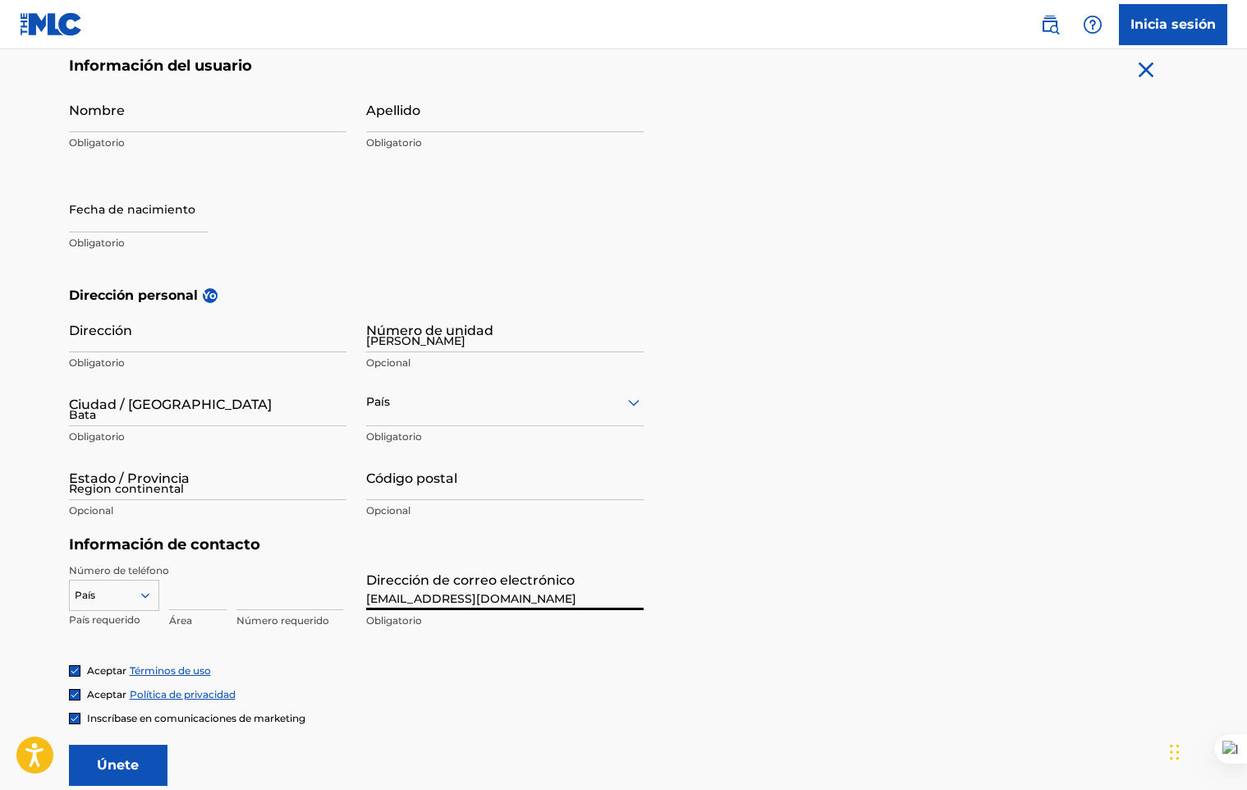
type input "Sign up"
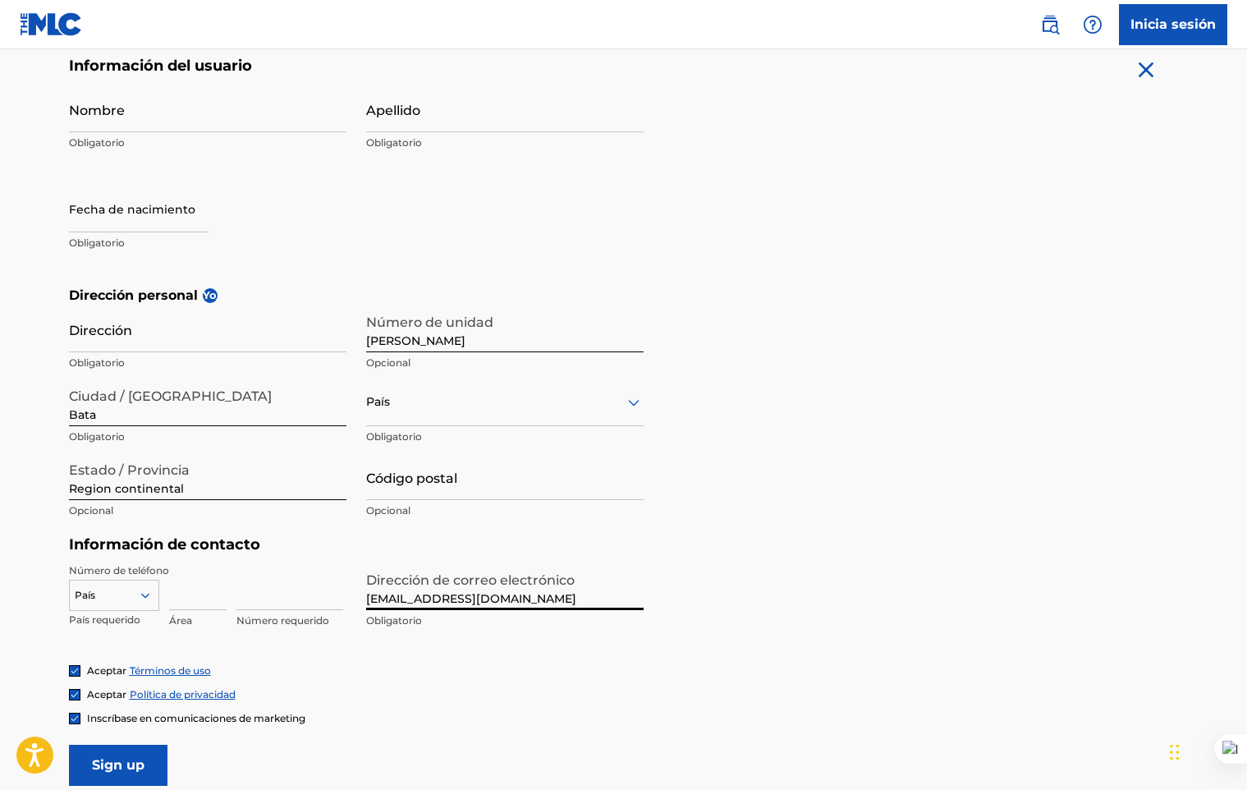
click at [194, 121] on input "Nombre" at bounding box center [207, 108] width 277 height 47
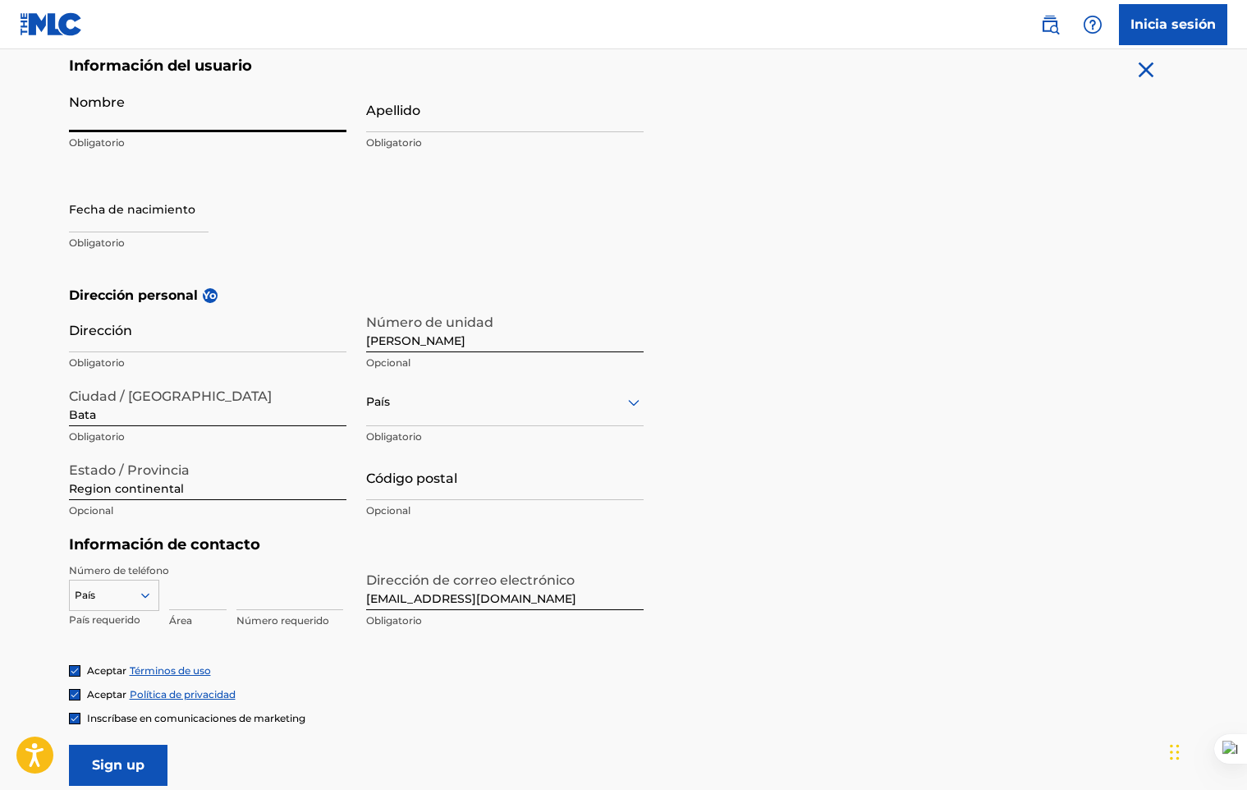
click at [448, 119] on input "Apellido" at bounding box center [504, 108] width 277 height 47
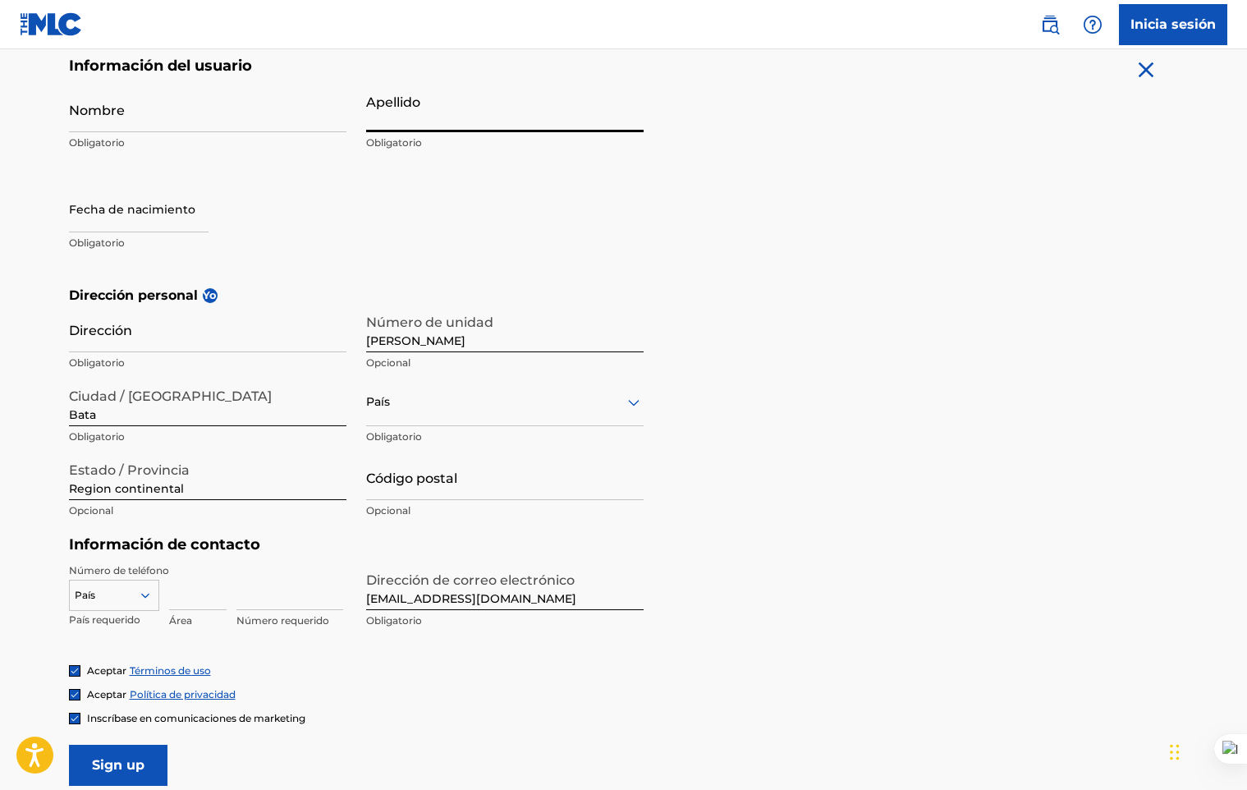
click at [241, 121] on input "Nombre" at bounding box center [207, 108] width 277 height 47
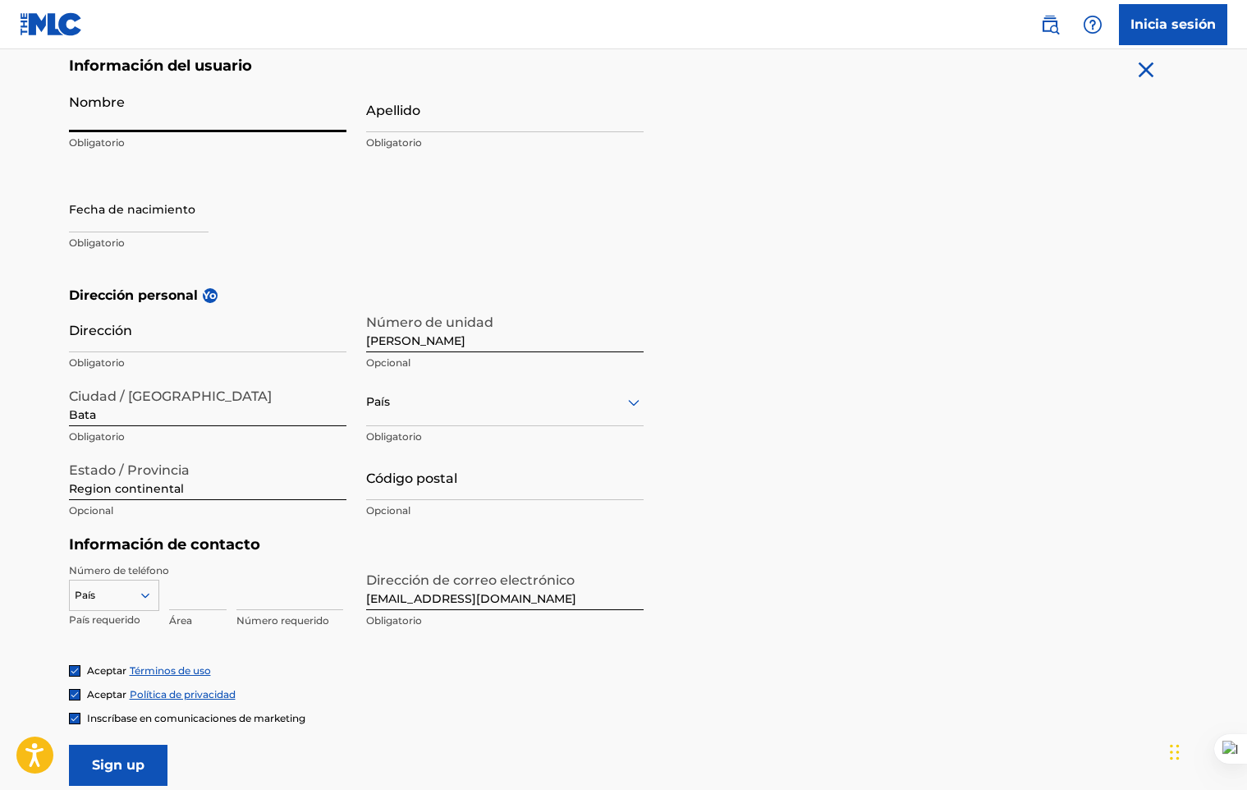
type input "[PERSON_NAME]"
type input "[GEOGRAPHIC_DATA]"
type input "[PERSON_NAME]"
type input "Bata. Litoral"
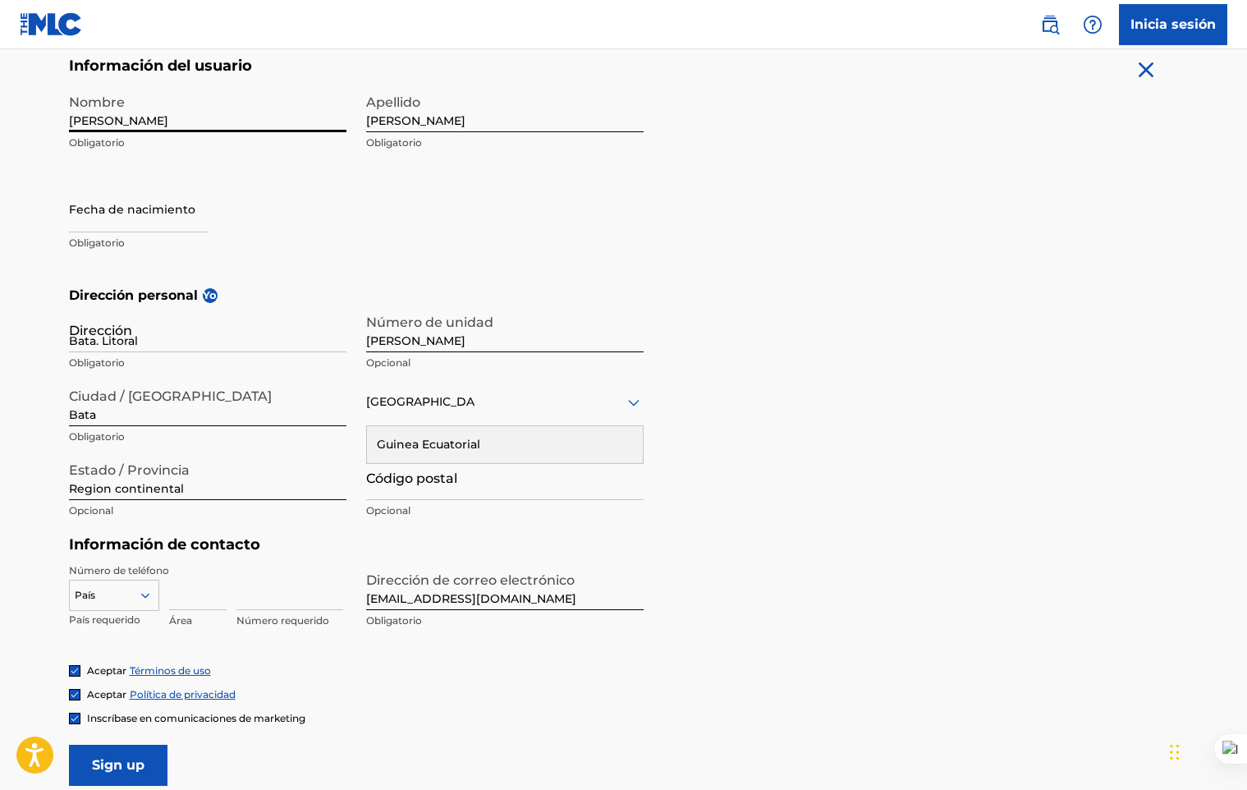
type input "0000"
type input "240"
type input "555"
type input "375418"
drag, startPoint x: 144, startPoint y: 119, endPoint x: -3, endPoint y: 113, distance: 147.8
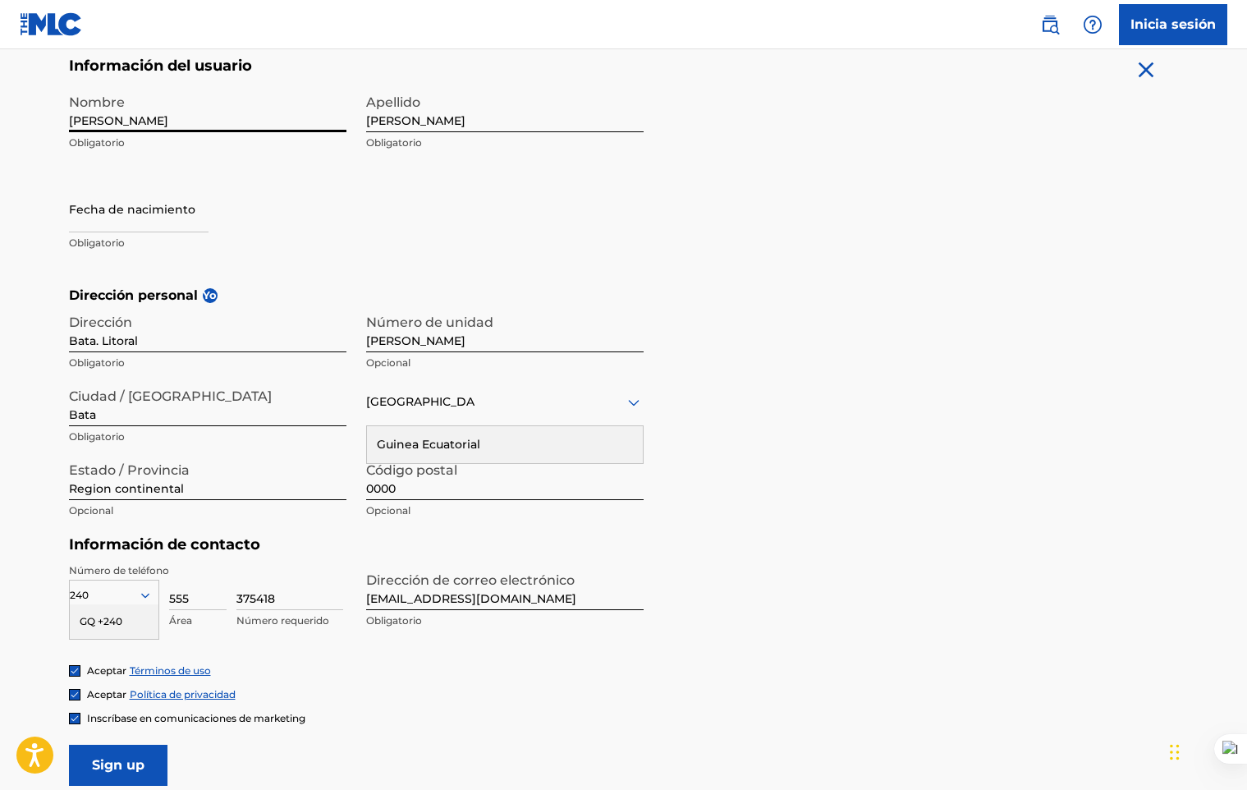
click at [0, 113] on html "Guía del lector de pantalla de accesibilidad, comentarios e informes de problem…" at bounding box center [623, 67] width 1247 height 790
type input "j"
type input "[PERSON_NAME] [PERSON_NAME]"
click at [787, 229] on form "Información del usuario Nombre [PERSON_NAME] [PERSON_NAME] Obligatorio Apellido…" at bounding box center [624, 421] width 1110 height 729
click at [181, 224] on input "text" at bounding box center [139, 208] width 140 height 47
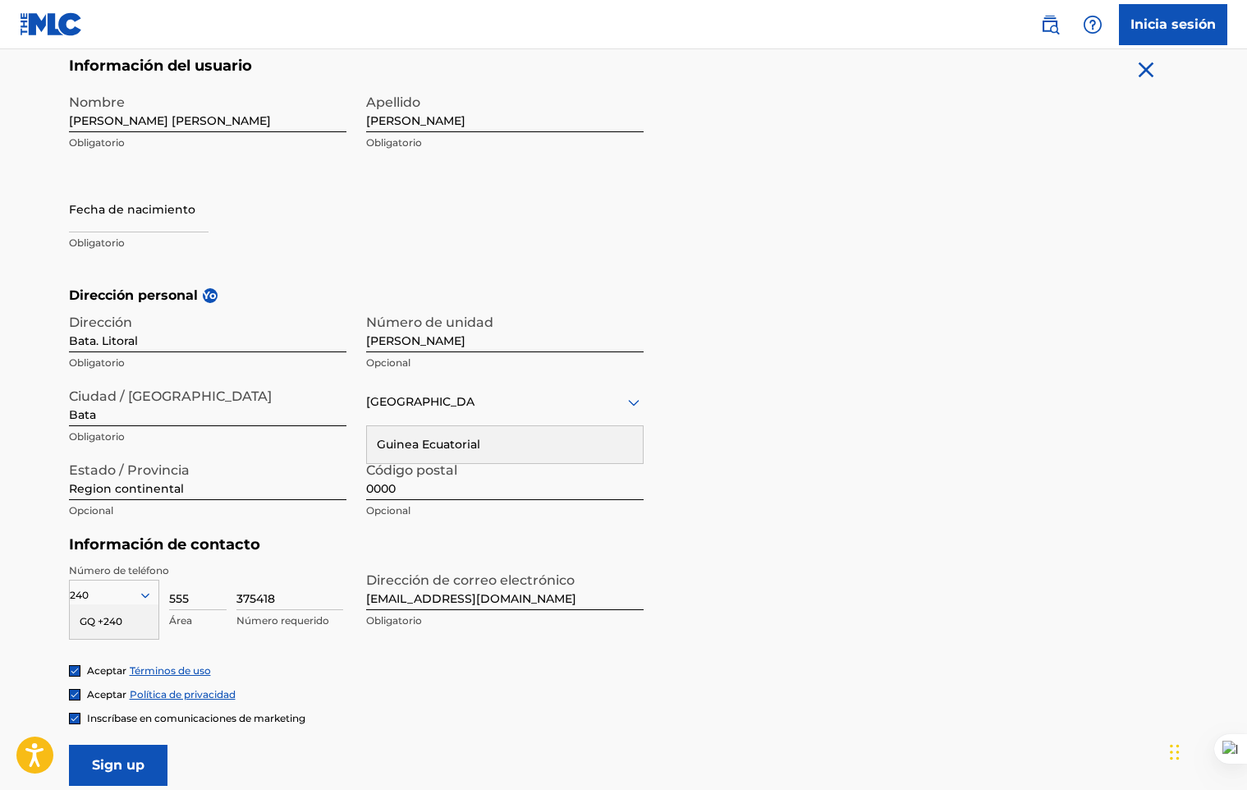
select select "7"
select select "2025"
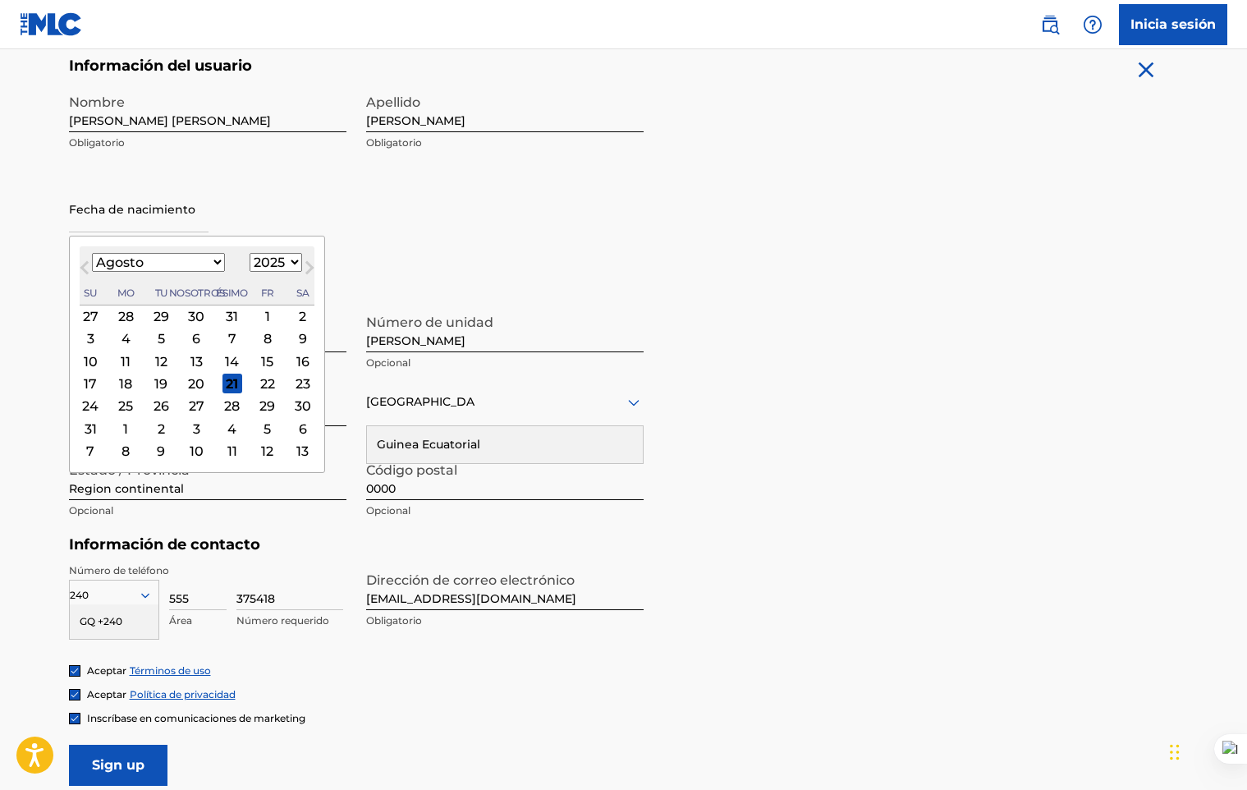
type input "[DATE]"
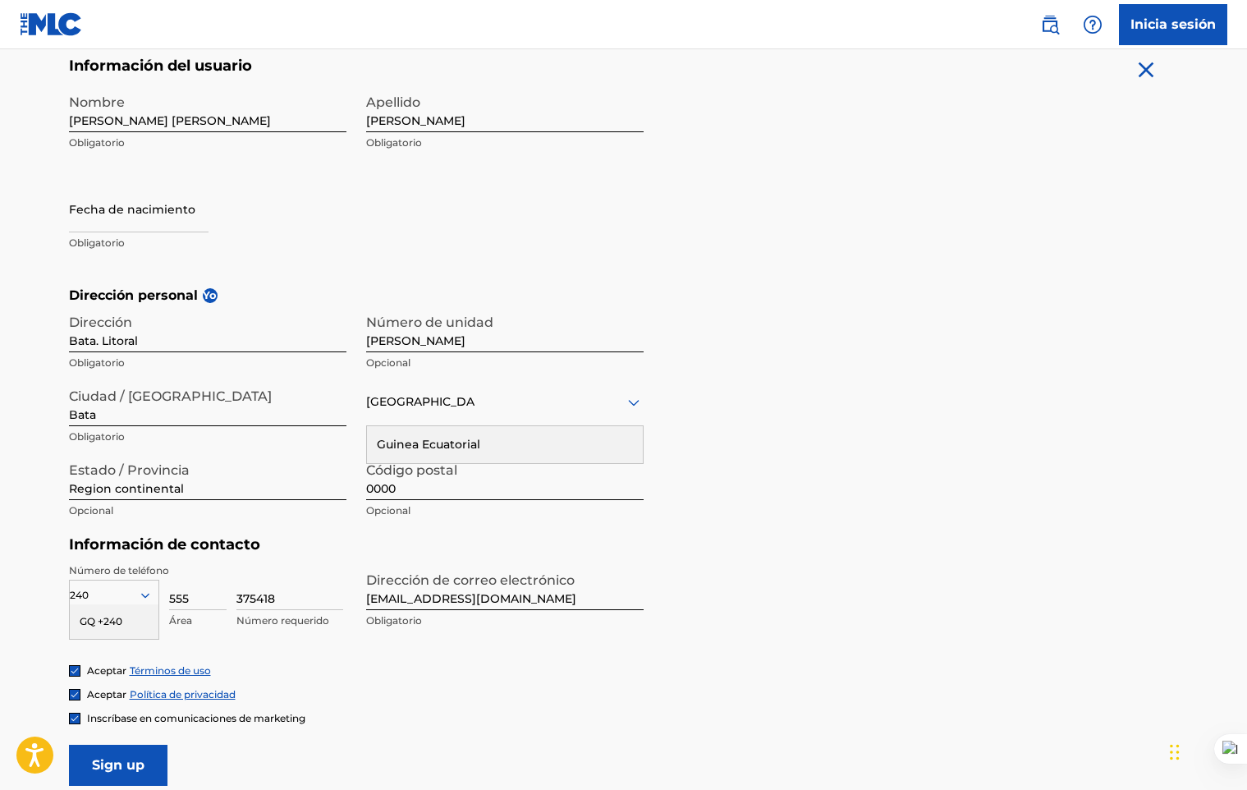
click at [766, 257] on form "Información del usuario Nombre [PERSON_NAME] [PERSON_NAME] Obligatorio Apellido…" at bounding box center [624, 421] width 1110 height 729
click at [140, 228] on input "text" at bounding box center [139, 208] width 140 height 47
select select "7"
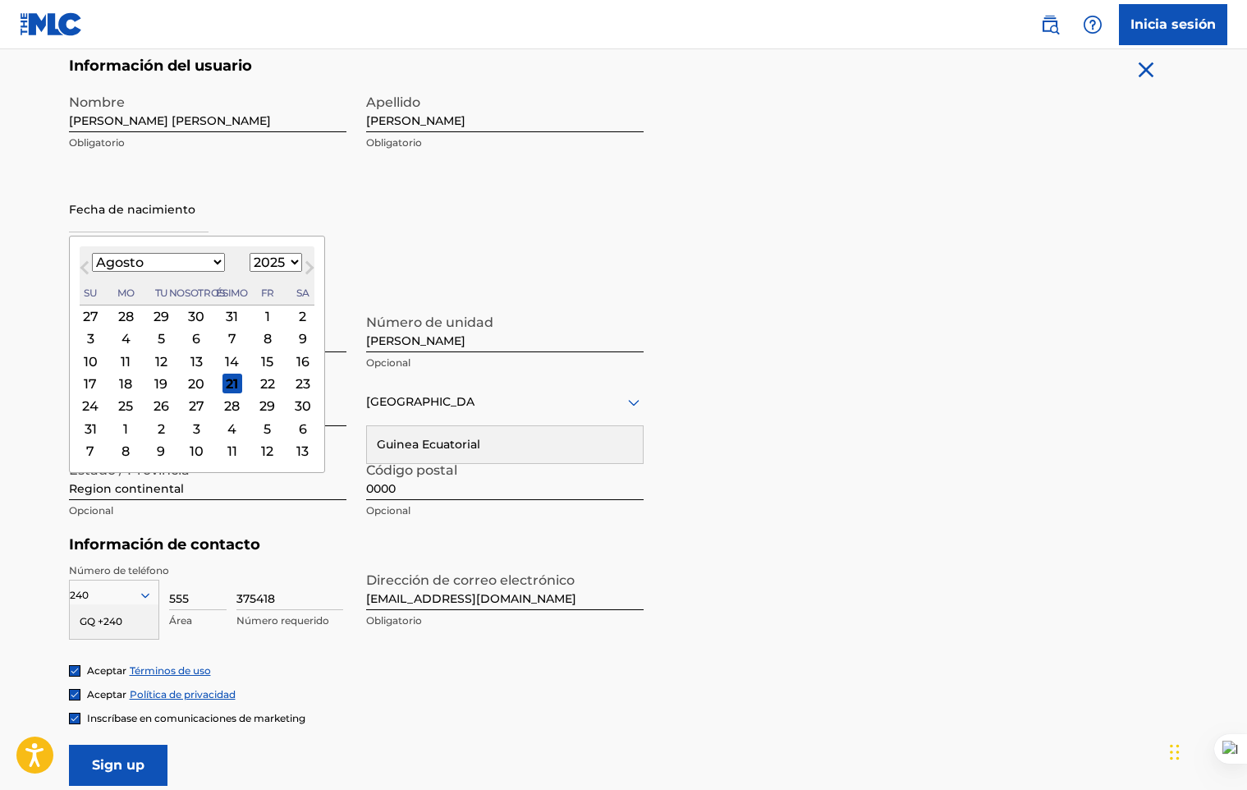
click at [143, 224] on input "text" at bounding box center [139, 208] width 140 height 47
click at [250, 256] on select "1900 1901 1902 1903 1904 1905 1906 1907 1908 1909 1910 1911 1912 1913 1914 1915…" at bounding box center [276, 262] width 53 height 19
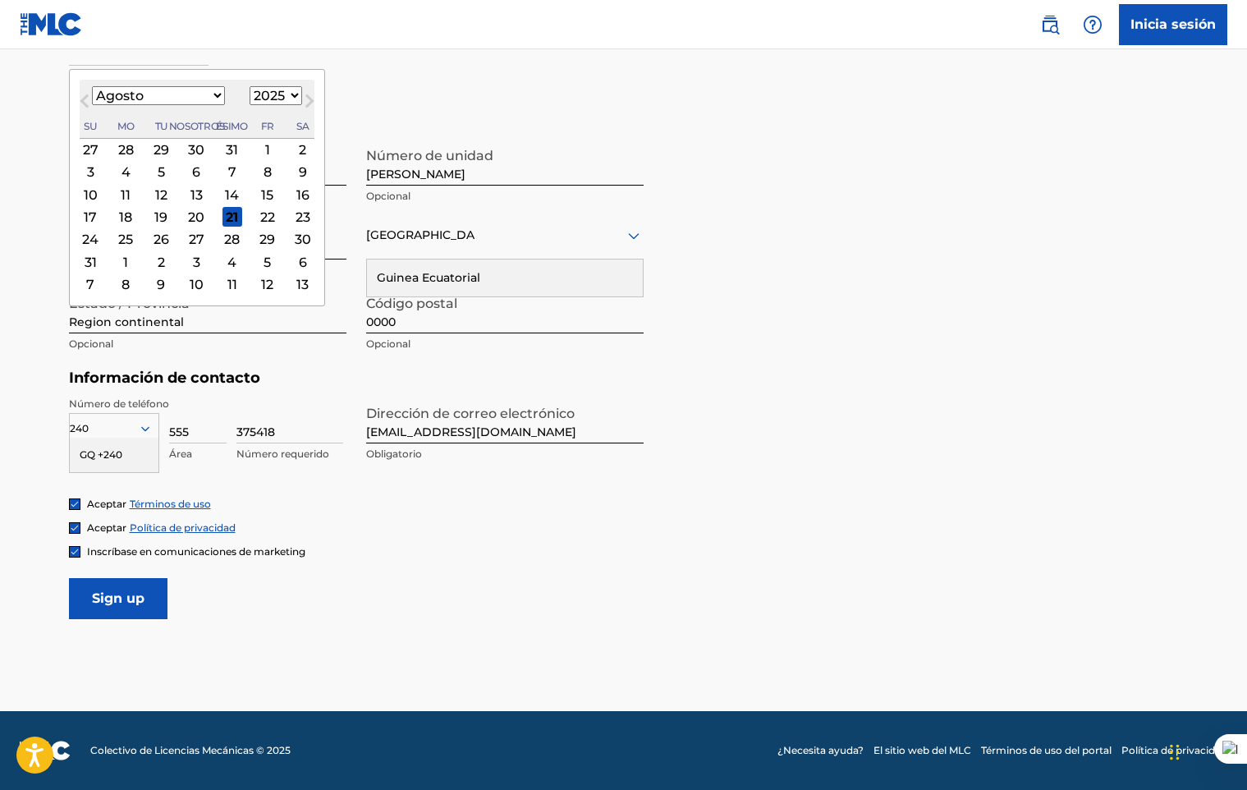
scroll to position [413, 0]
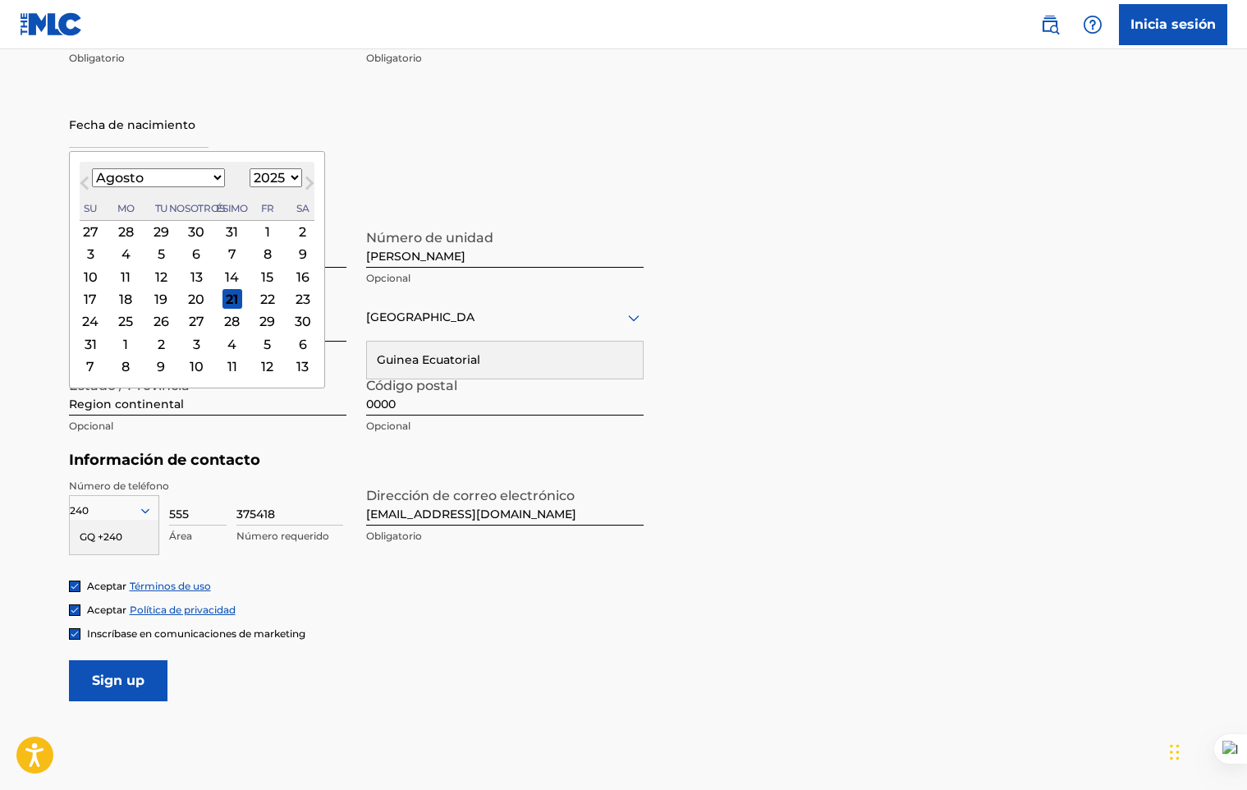
click at [251, 173] on select "1900 1901 1902 1903 1904 1905 1906 1907 1908 1909 1910 1911 1912 1913 1914 1915…" at bounding box center [276, 177] width 53 height 19
select select "1998"
click at [250, 168] on select "1900 1901 1902 1903 1904 1905 1906 1907 1908 1909 1910 1911 1912 1913 1914 1915…" at bounding box center [276, 177] width 53 height 19
click at [123, 172] on select "Enero Febrero Marzo [PERSON_NAME] Junio [PERSON_NAME] Octubre Noviembre Diciemb…" at bounding box center [158, 177] width 133 height 19
select select "3"
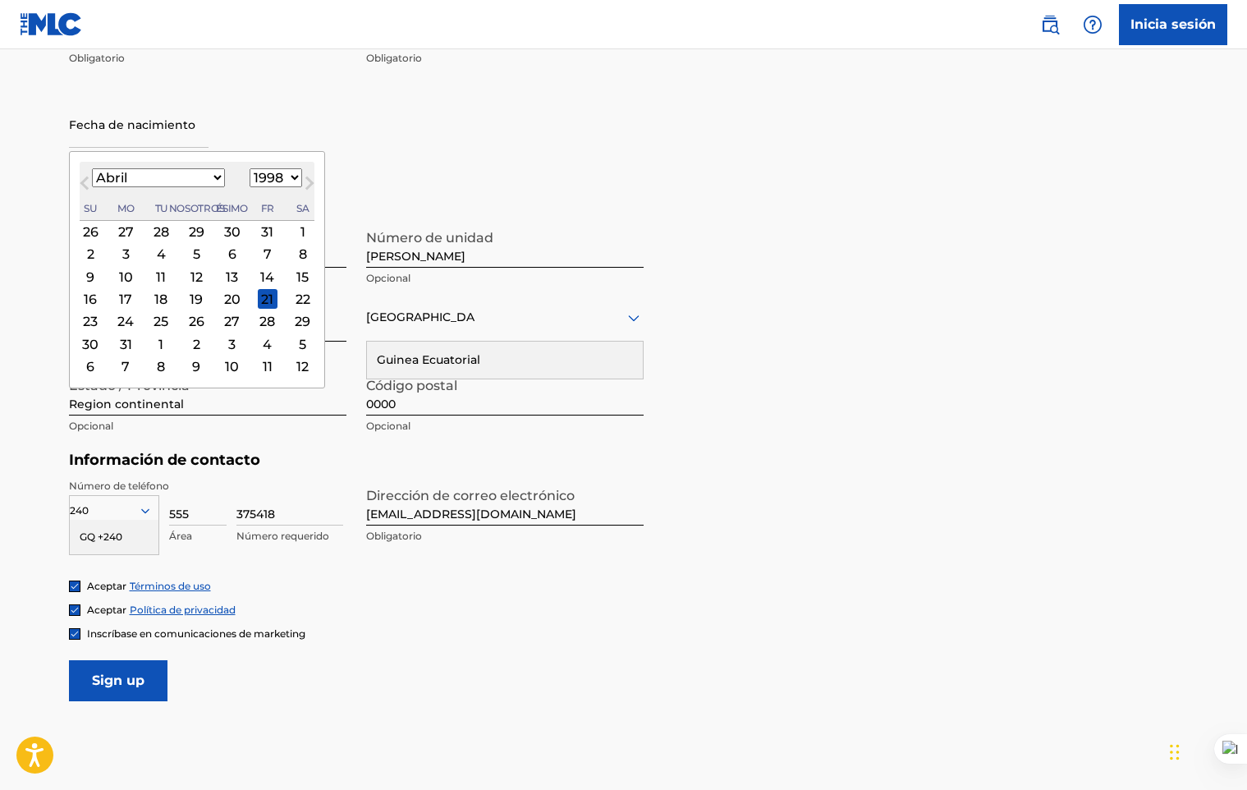
click at [92, 168] on select "Enero Febrero Marzo [PERSON_NAME] Junio [PERSON_NAME] Octubre Noviembre Diciemb…" at bounding box center [158, 177] width 133 height 19
click at [158, 318] on div "28" at bounding box center [161, 322] width 20 height 20
type input "[DATE]"
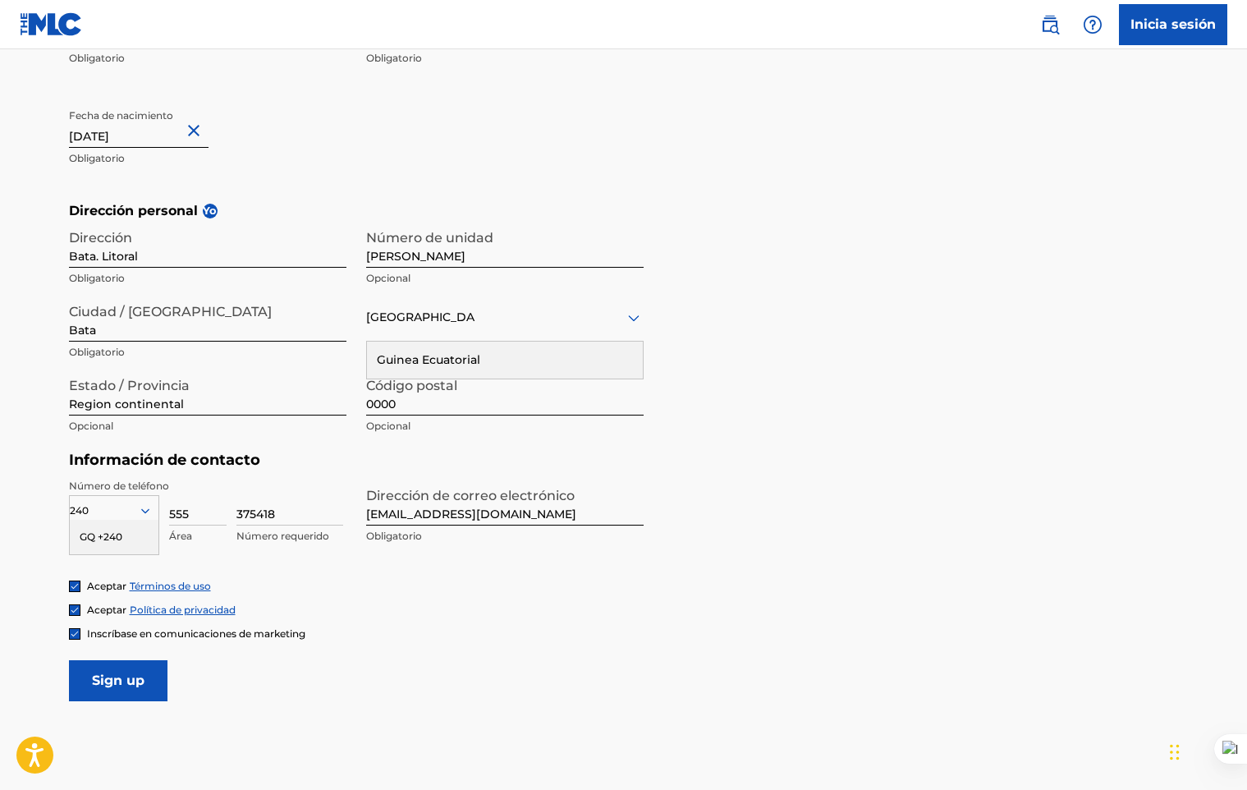
click at [226, 253] on input "Bata. Litoral" at bounding box center [207, 244] width 277 height 47
click at [494, 251] on input "[PERSON_NAME]" at bounding box center [504, 244] width 277 height 47
click at [243, 417] on div "Estado / Provincia Region continental Opcional" at bounding box center [207, 406] width 277 height 74
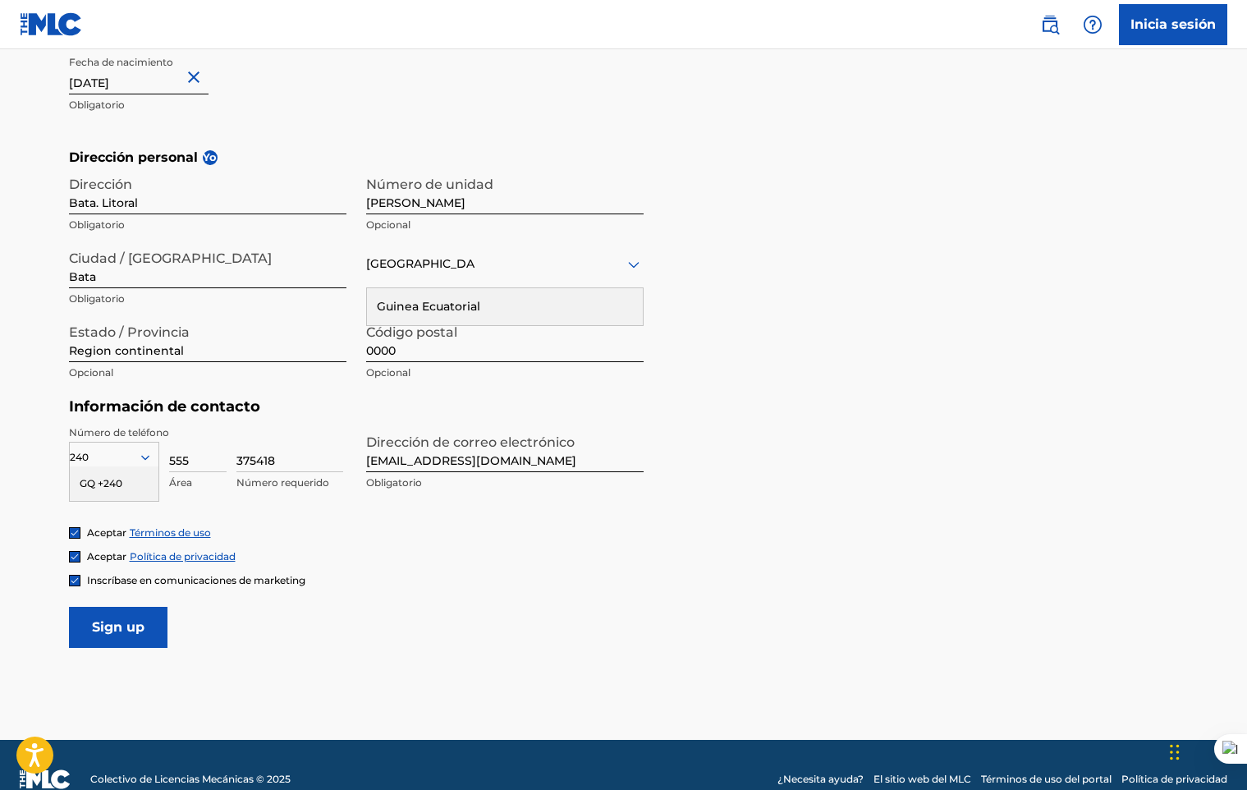
scroll to position [495, 0]
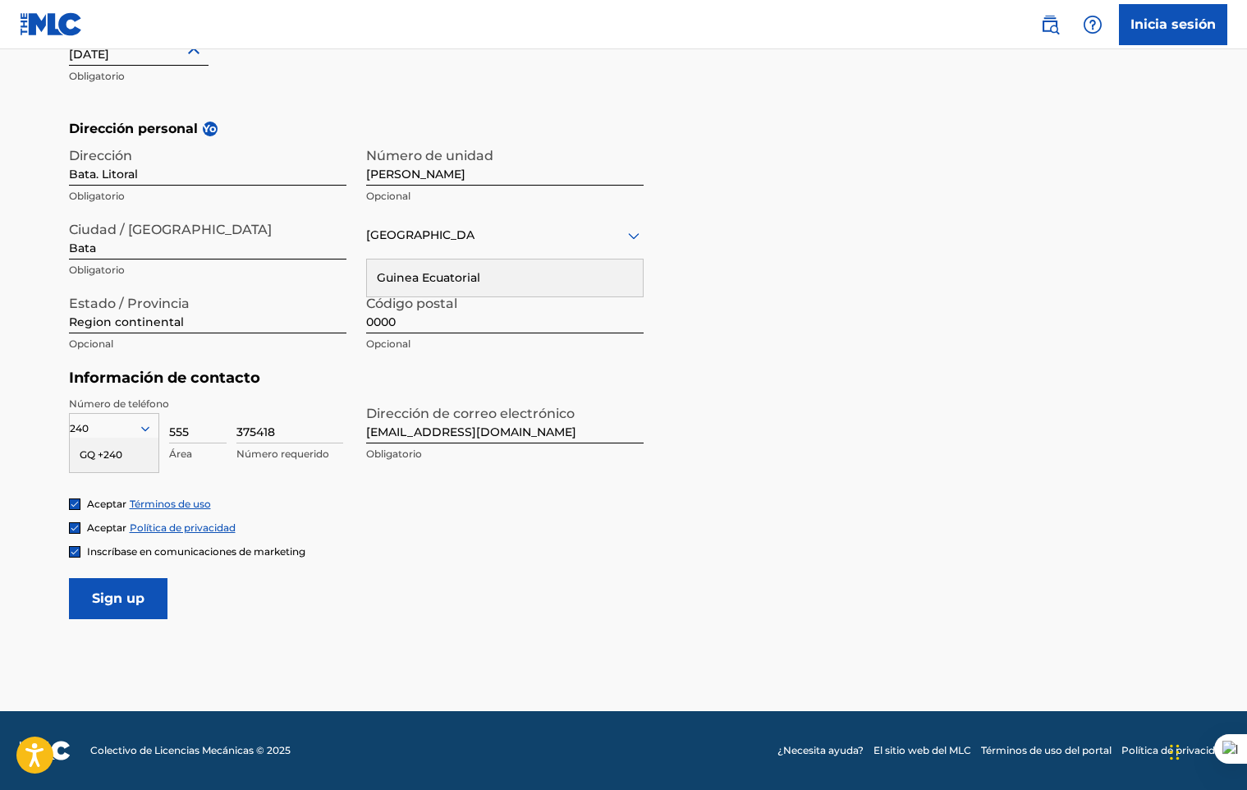
click at [123, 587] on input "Sign up" at bounding box center [118, 598] width 98 height 41
click at [150, 600] on input "Sign up" at bounding box center [118, 598] width 98 height 41
click at [485, 250] on div "País" at bounding box center [504, 236] width 277 height 47
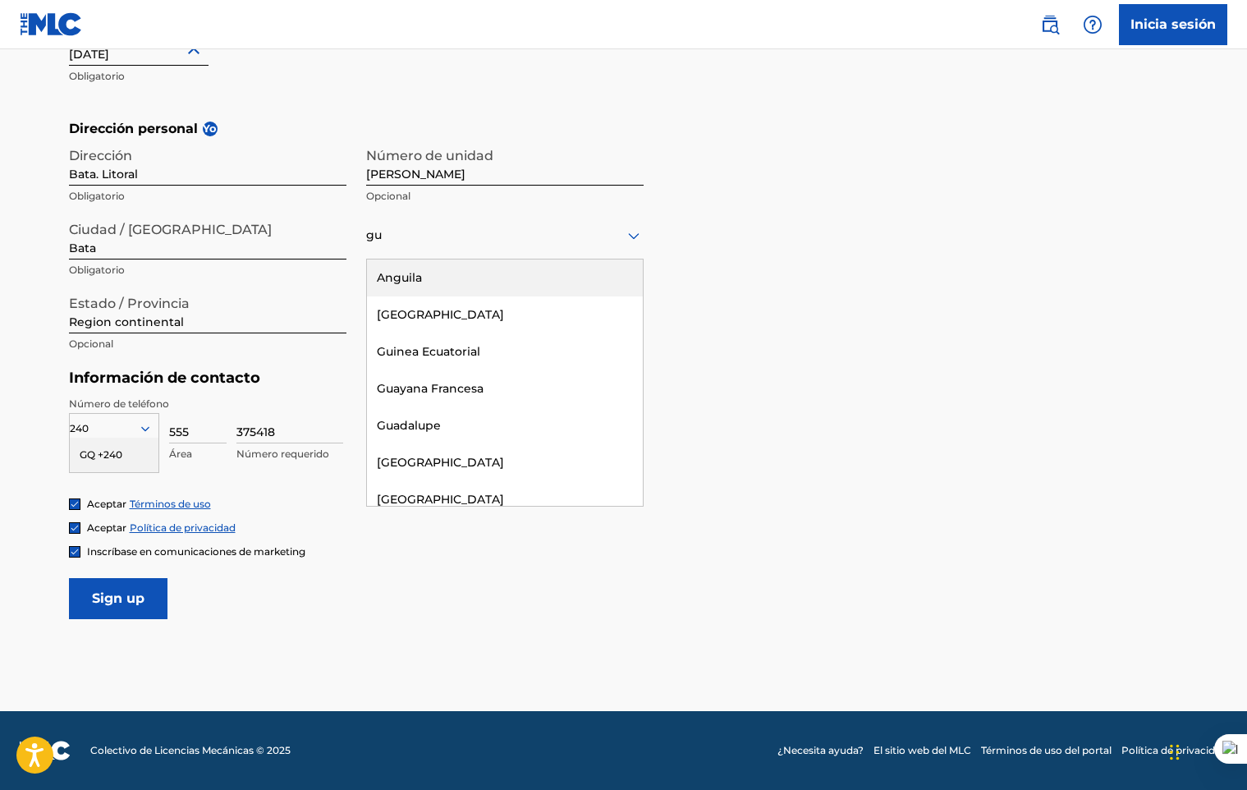
type input "gui"
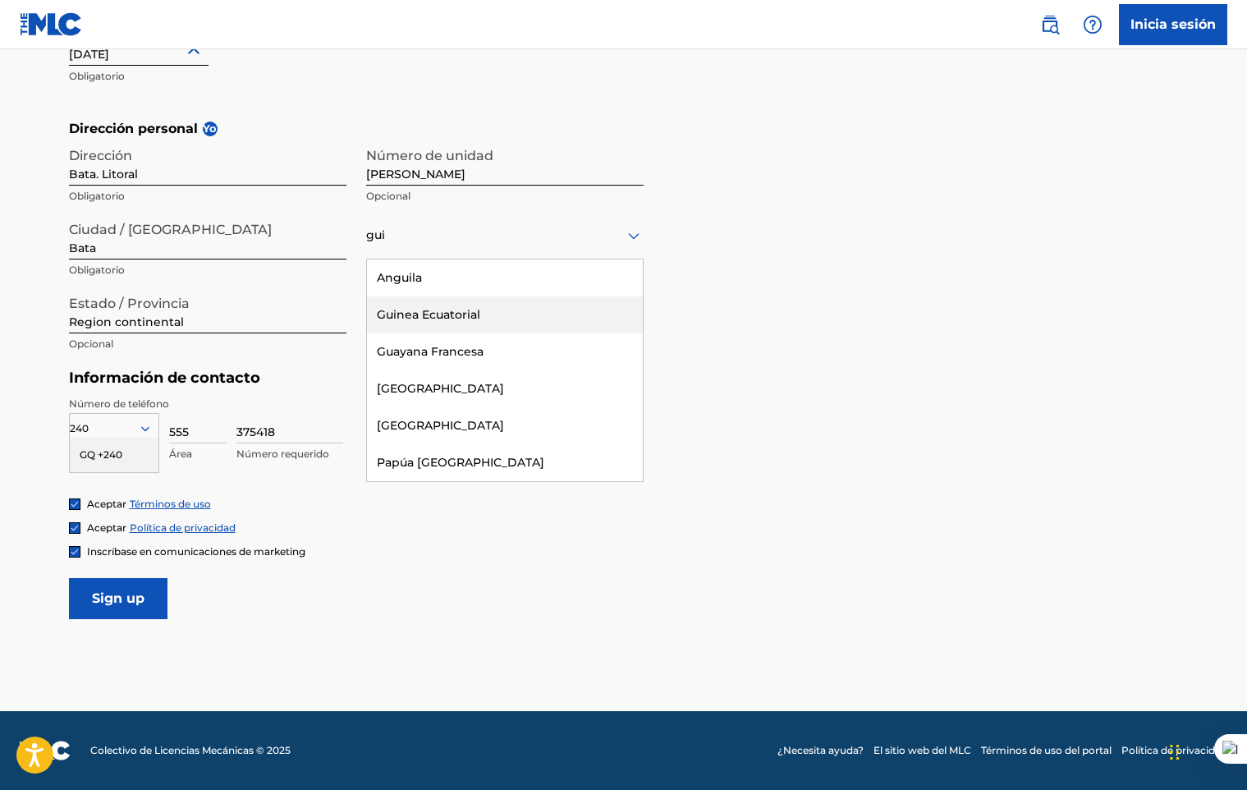
click at [445, 318] on div "Guinea Ecuatorial" at bounding box center [505, 314] width 276 height 37
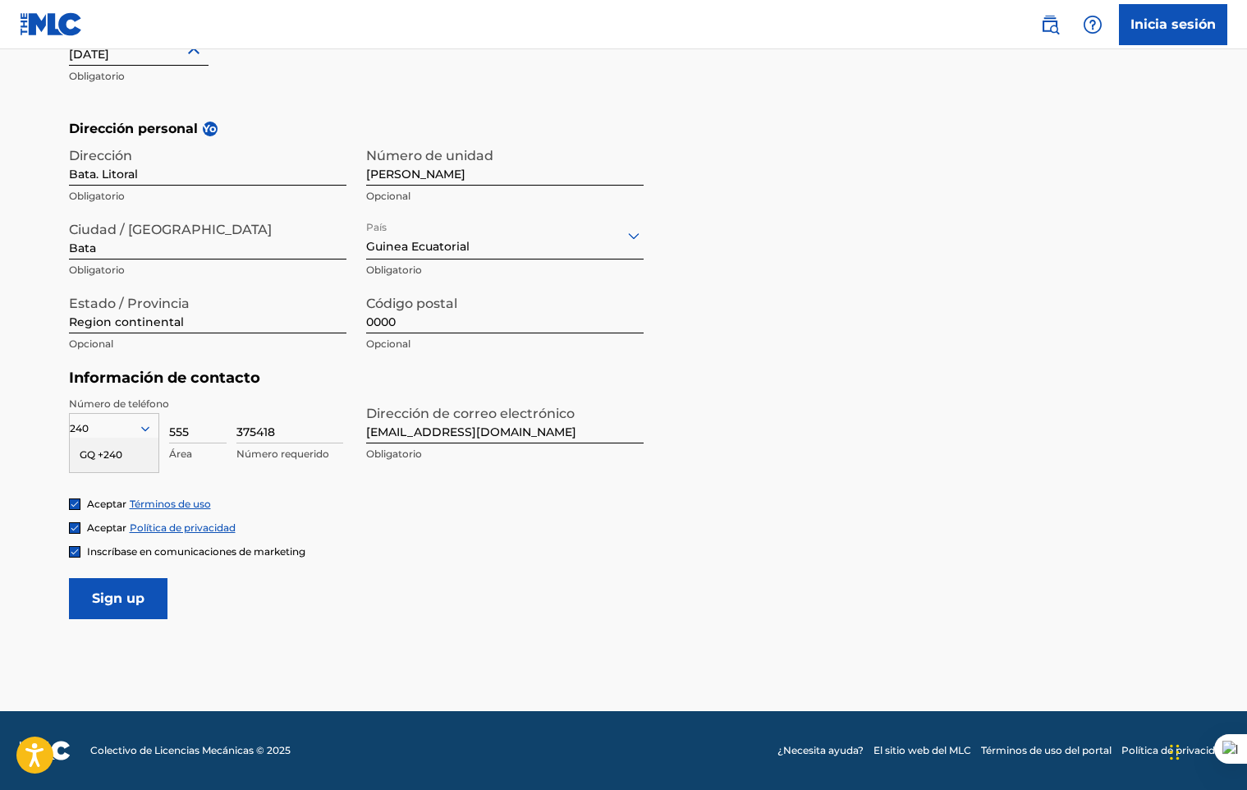
click at [143, 611] on input "Sign up" at bounding box center [118, 598] width 98 height 41
click at [144, 607] on input "Sign up" at bounding box center [118, 598] width 98 height 41
click at [144, 437] on div ", seleccionado. Seleccione está enfocado, escriba para refinar la lista, presio…" at bounding box center [114, 425] width 90 height 25
type input "240"
click at [76, 462] on div "GQ +240" at bounding box center [114, 454] width 89 height 34
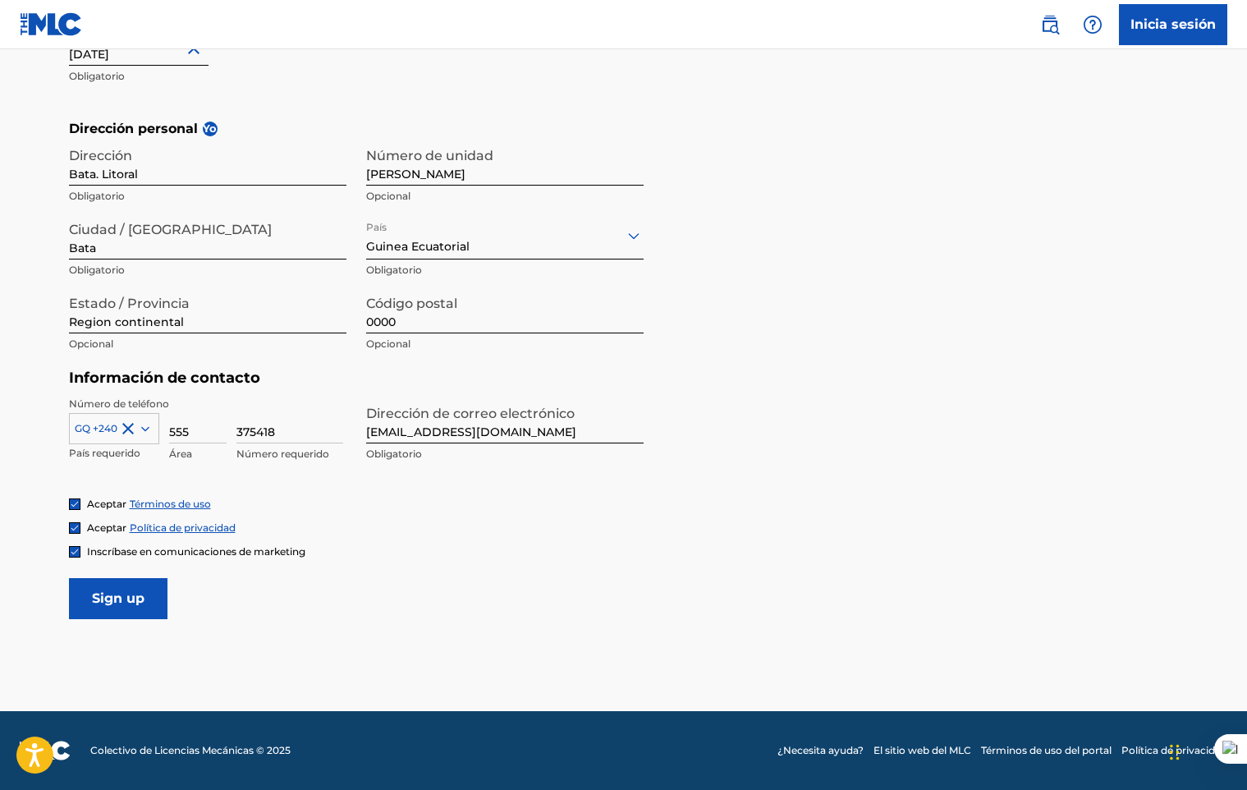
click at [148, 602] on input "Sign up" at bounding box center [118, 598] width 98 height 41
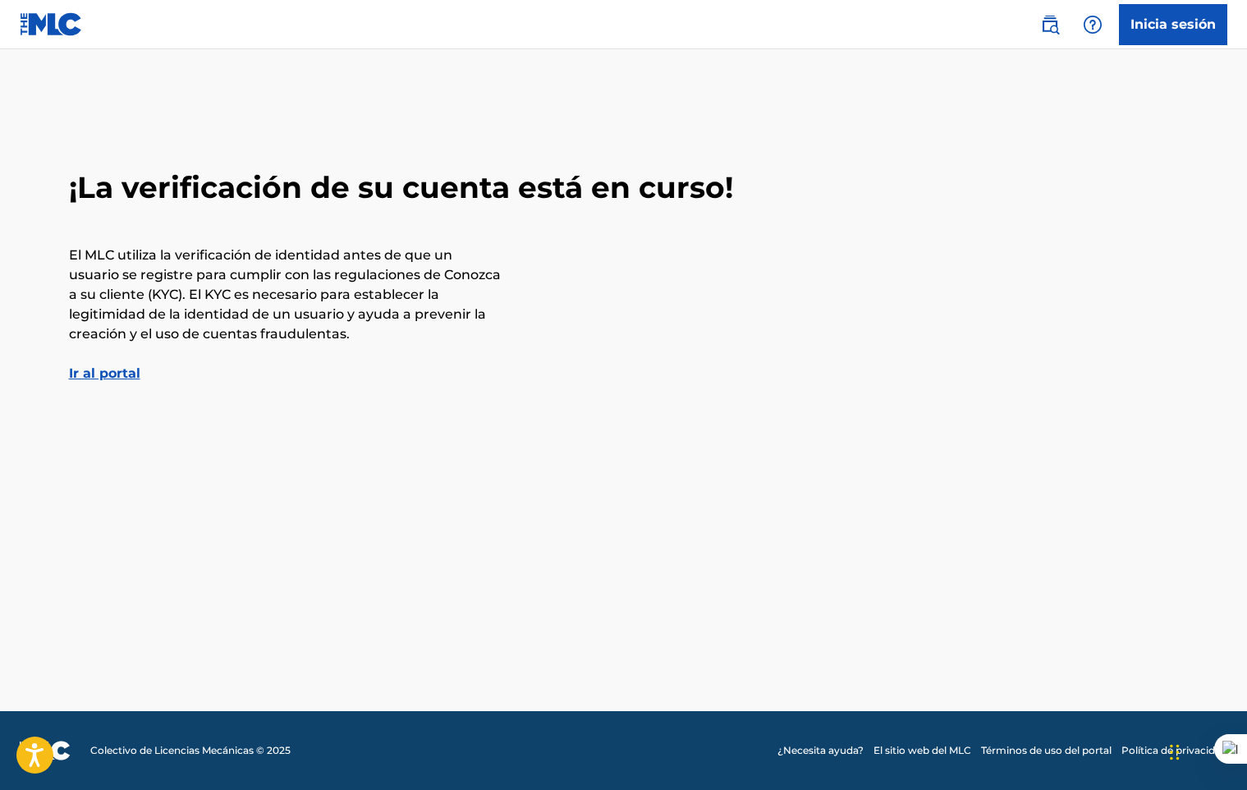
click at [126, 373] on link "Ir al portal" at bounding box center [104, 373] width 71 height 16
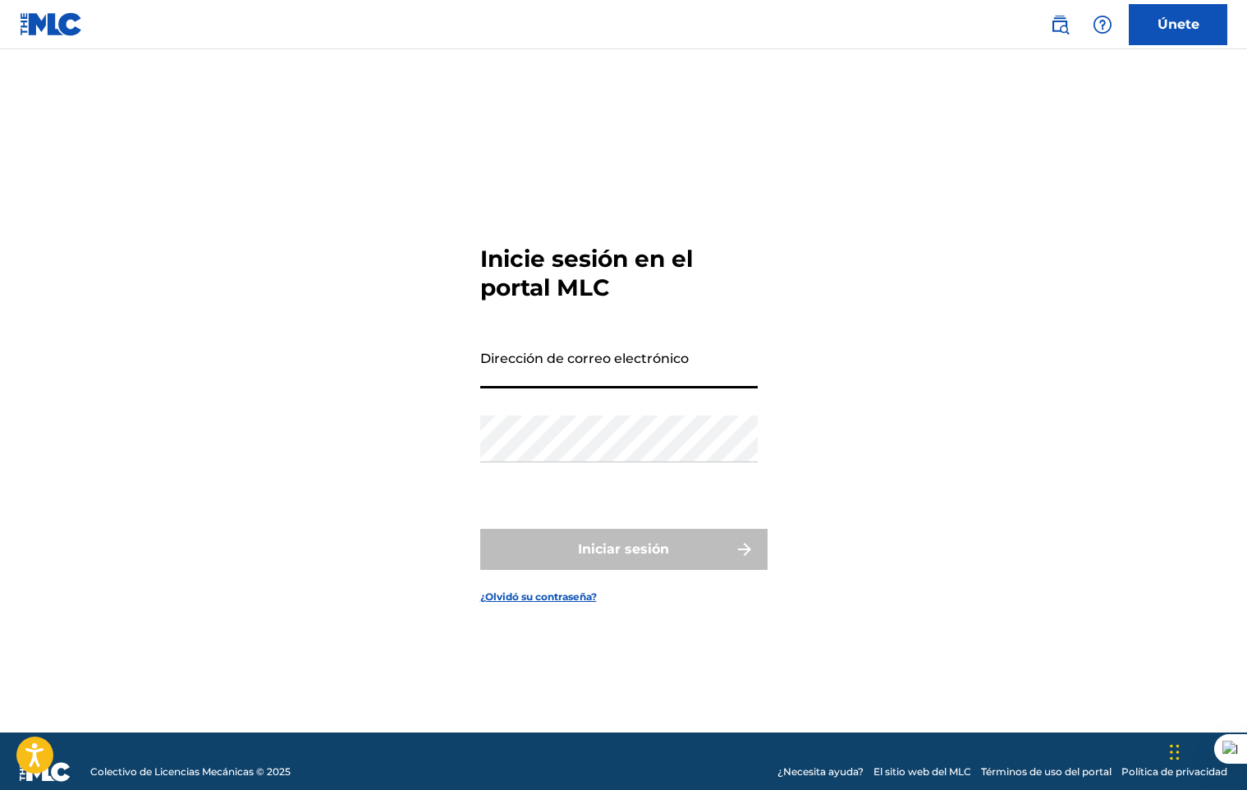
click at [595, 371] on input "Dirección de correo electrónico" at bounding box center [618, 364] width 277 height 47
type input "[EMAIL_ADDRESS][DOMAIN_NAME]"
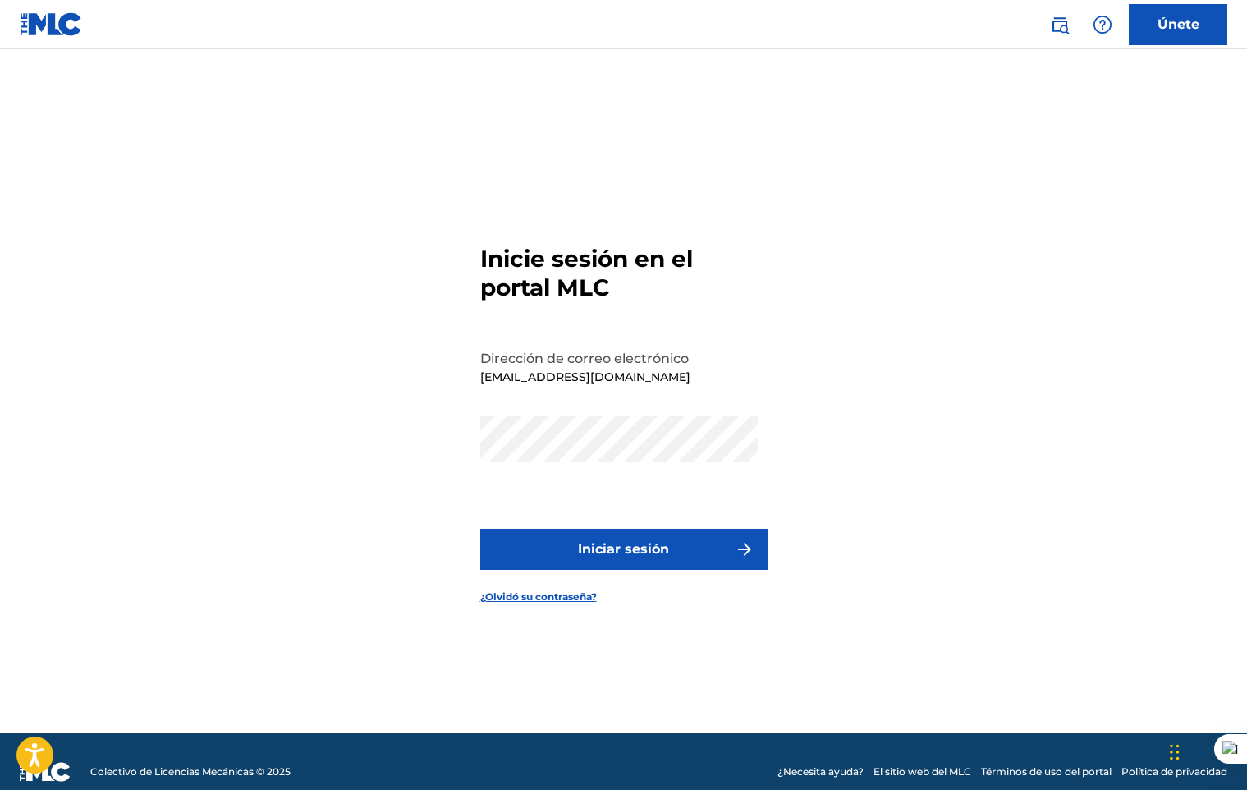
click at [611, 539] on font "Iniciar sesión" at bounding box center [623, 549] width 91 height 20
click at [336, 488] on div "Inicie sesión en el portal MLC Dirección de correo electrónico [EMAIL_ADDRESS][…" at bounding box center [623, 411] width 1149 height 642
click at [613, 557] on font "Iniciar sesión" at bounding box center [623, 549] width 91 height 20
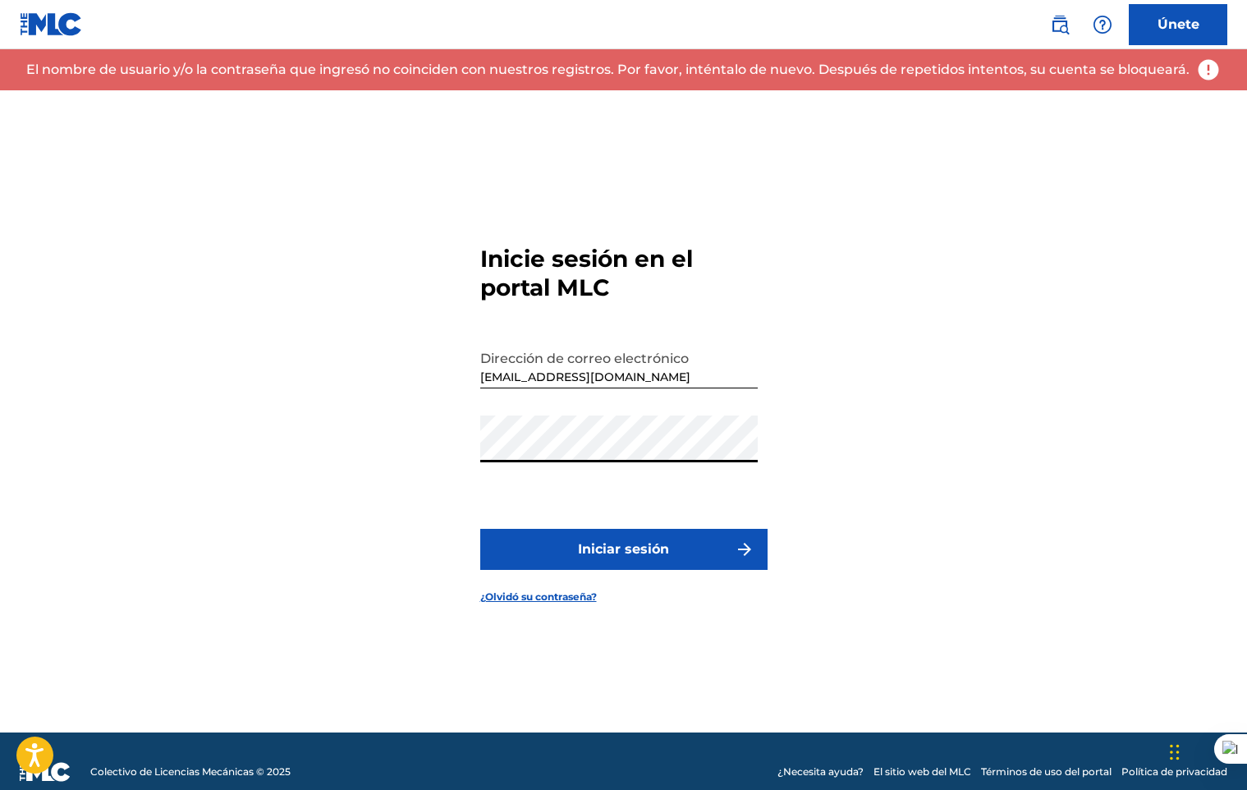
click at [417, 460] on div "Inicie sesión en el portal MLC Dirección de correo electrónico [EMAIL_ADDRESS][…" at bounding box center [623, 411] width 1149 height 642
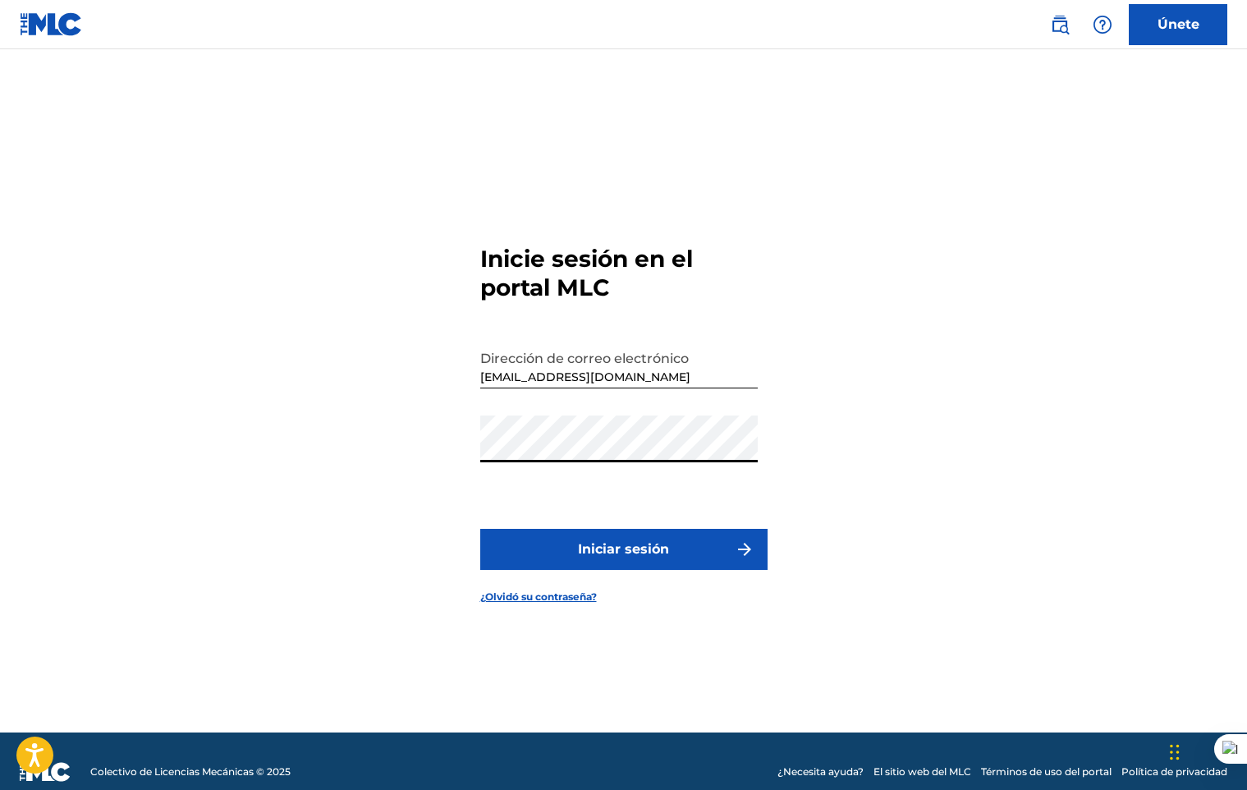
click at [591, 556] on font "Iniciar sesión" at bounding box center [623, 549] width 91 height 20
